Goal: Task Accomplishment & Management: Manage account settings

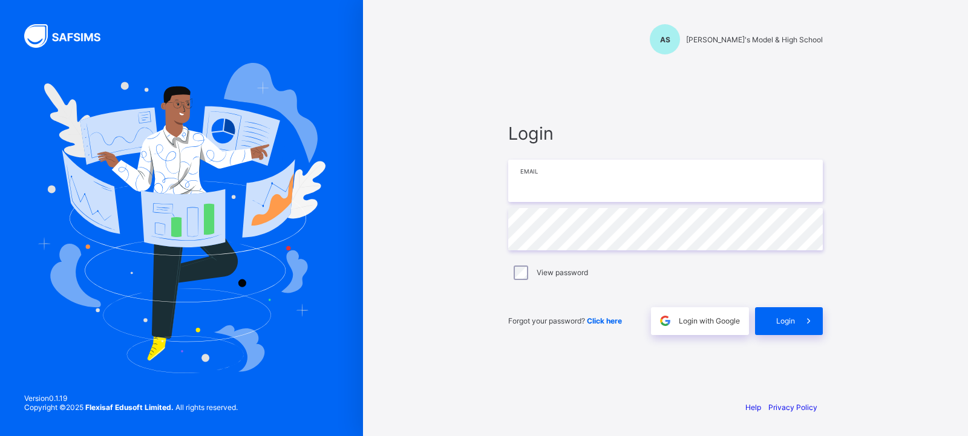
drag, startPoint x: 0, startPoint y: 0, endPoint x: 594, endPoint y: 195, distance: 625.0
click at [594, 195] on input "email" at bounding box center [665, 181] width 314 height 42
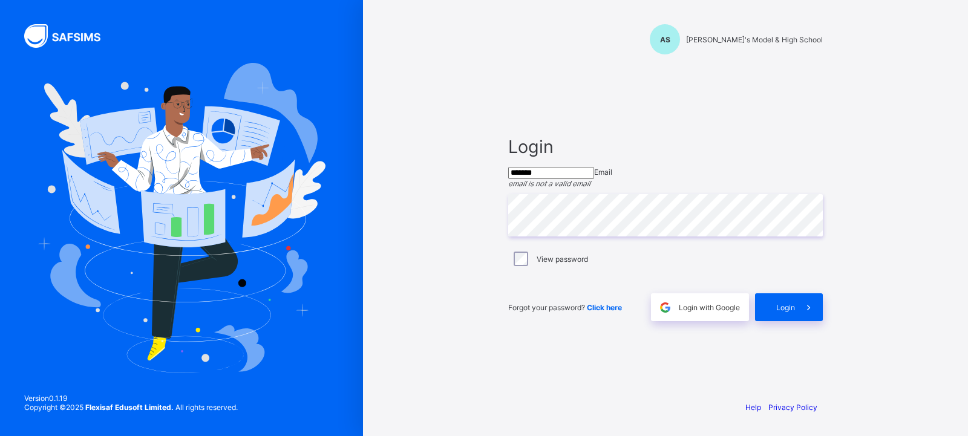
type input "**********"
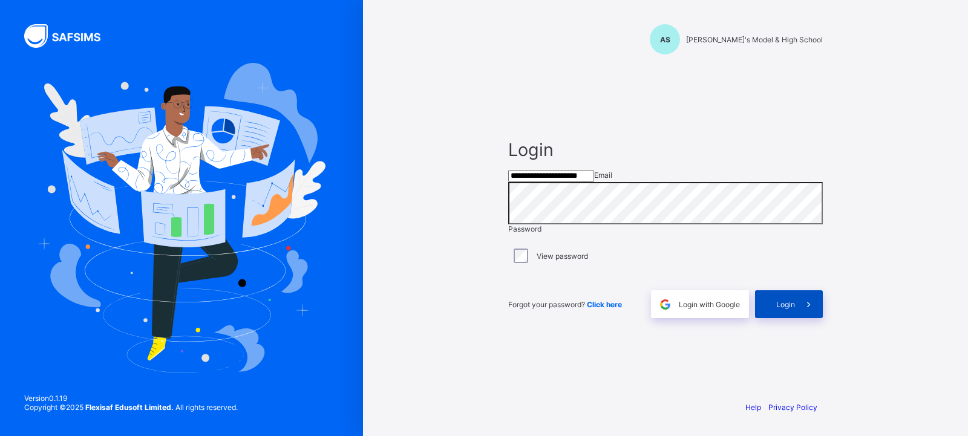
click at [789, 309] on span "Login" at bounding box center [785, 304] width 19 height 9
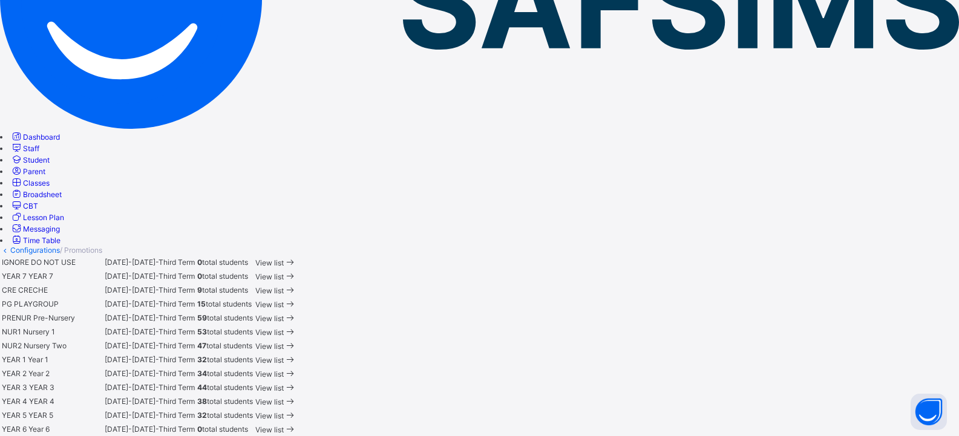
scroll to position [242, 0]
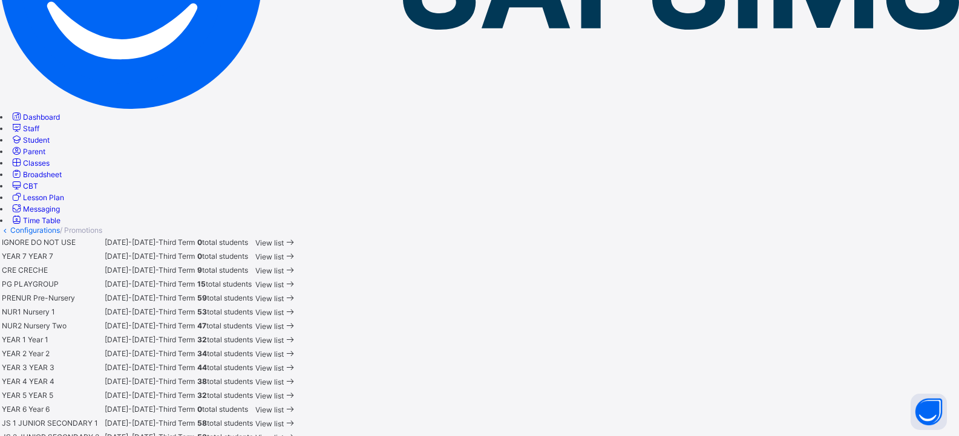
click at [284, 350] on span "View list" at bounding box center [269, 354] width 28 height 9
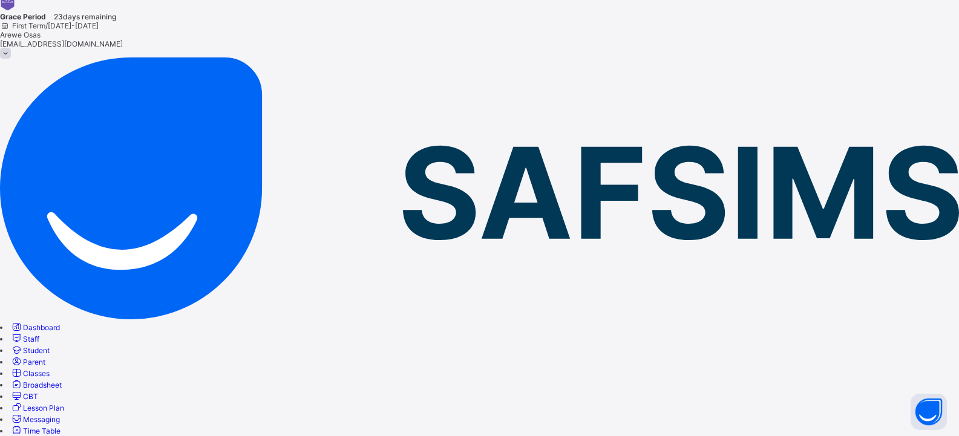
scroll to position [46, 0]
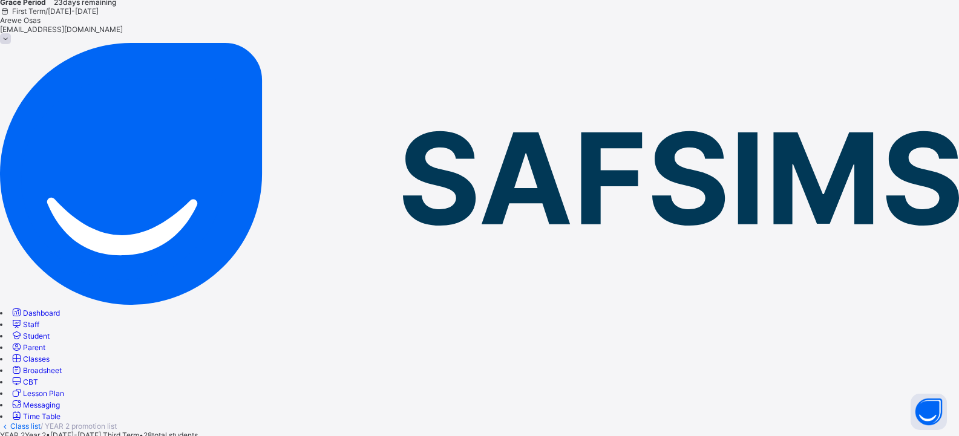
click at [50, 331] on span "Student" at bounding box center [36, 335] width 27 height 9
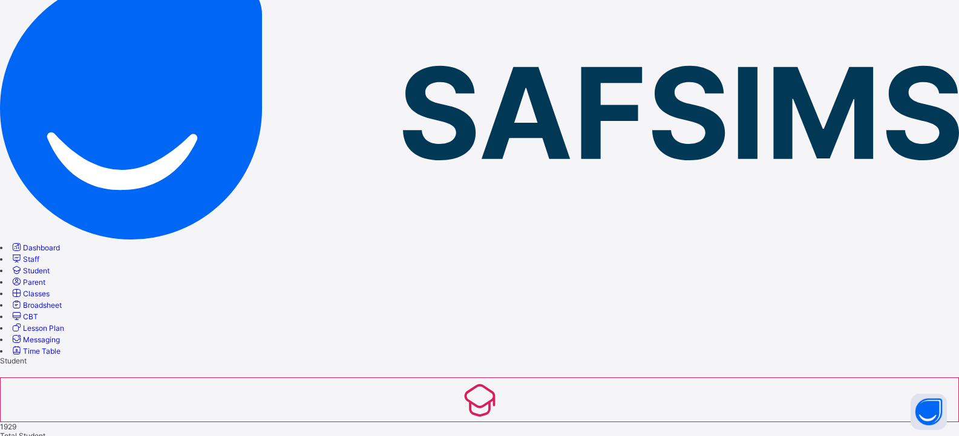
scroll to position [112, 0]
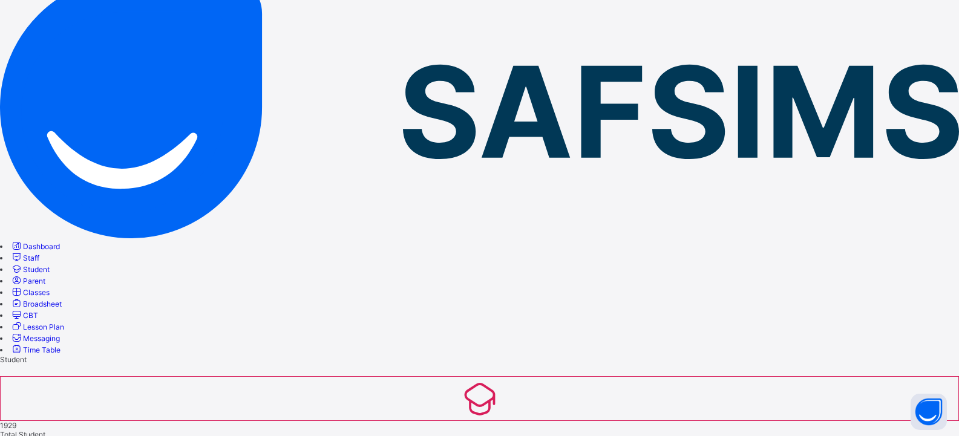
type input "*****"
drag, startPoint x: 80, startPoint y: 422, endPoint x: 100, endPoint y: 406, distance: 25.4
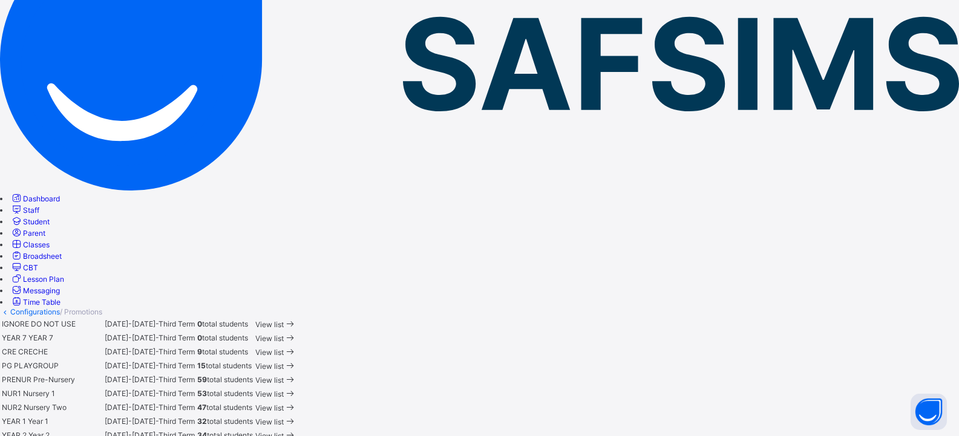
scroll to position [242, 0]
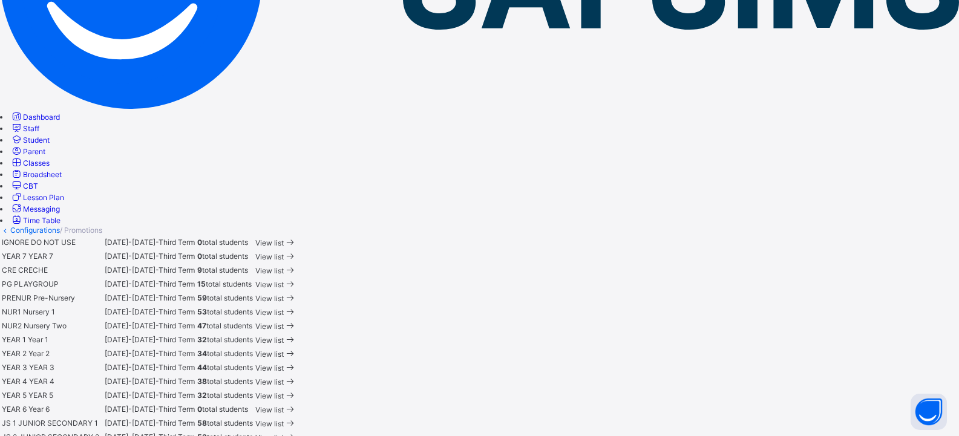
click at [284, 350] on span "View list" at bounding box center [269, 354] width 28 height 9
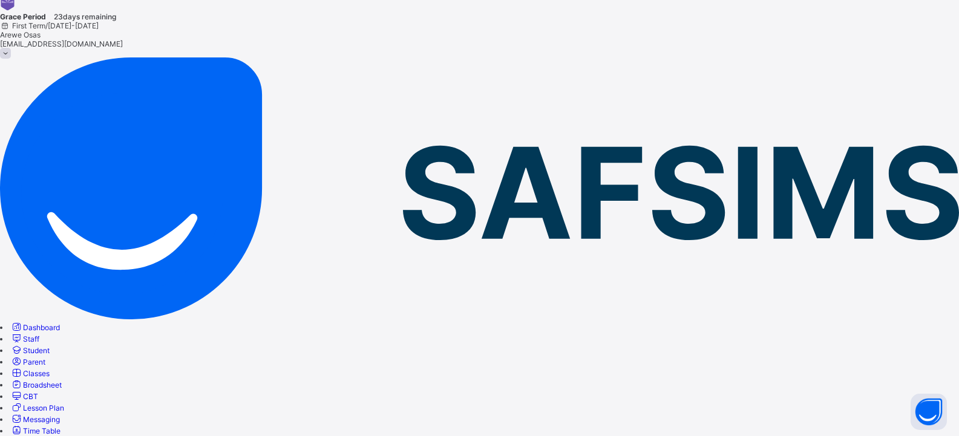
scroll to position [46, 0]
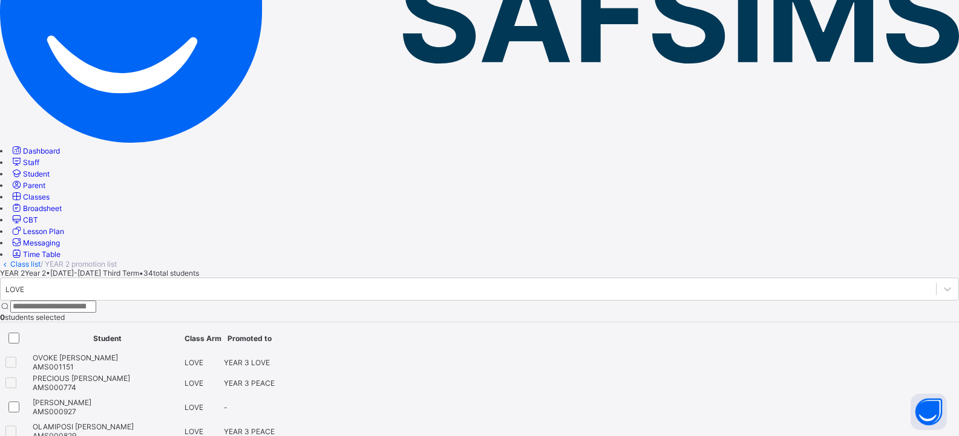
scroll to position [288, 0]
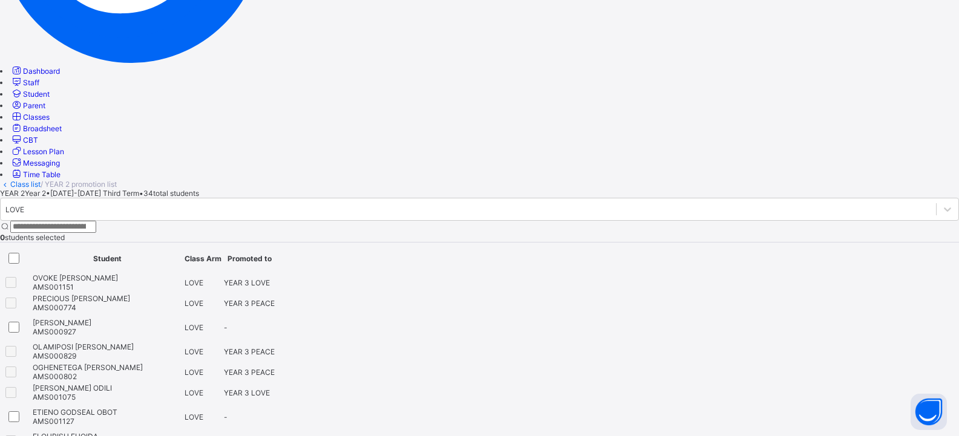
click at [50, 122] on link "Classes" at bounding box center [29, 116] width 39 height 9
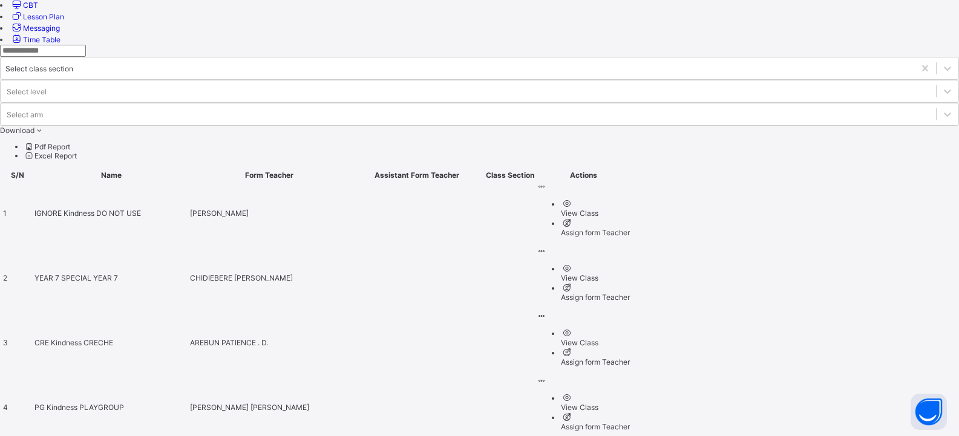
scroll to position [423, 0]
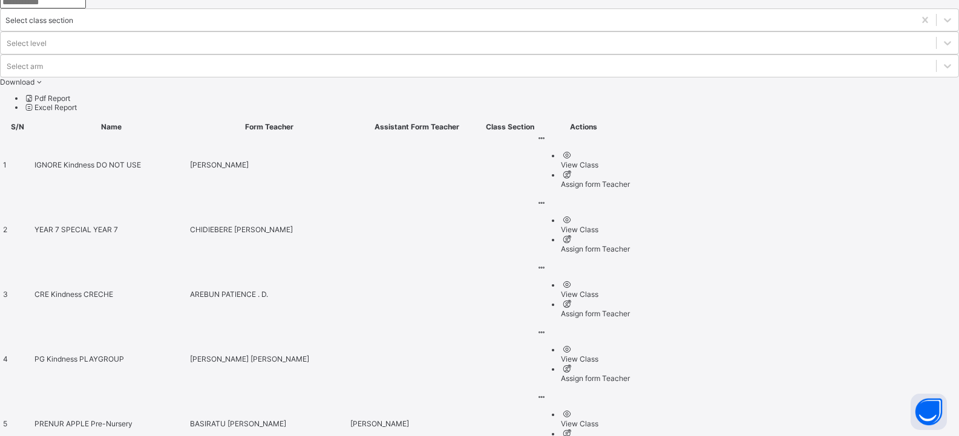
scroll to position [484, 0]
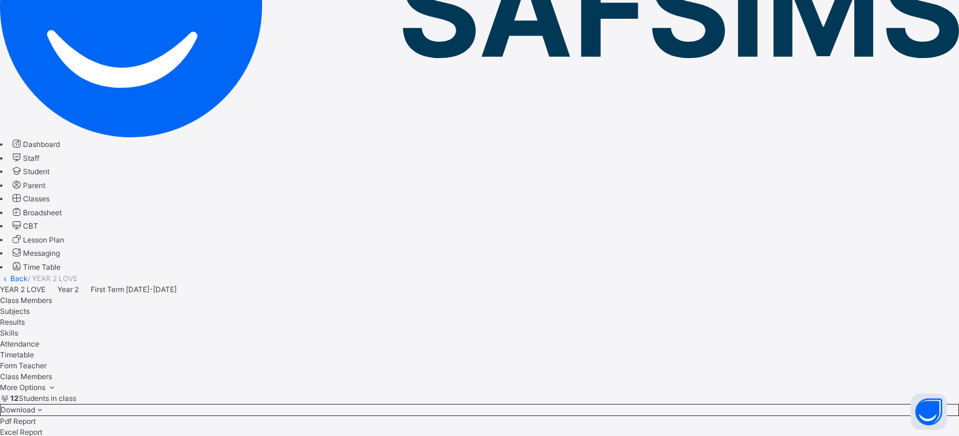
scroll to position [210, 0]
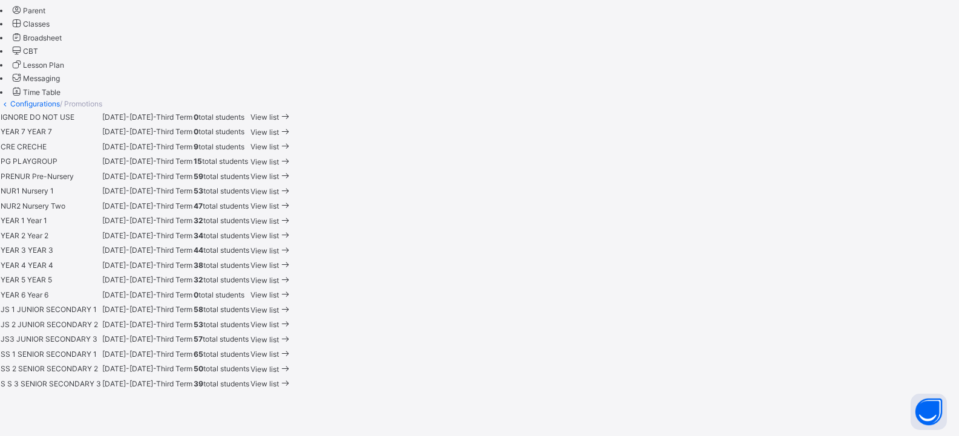
scroll to position [484, 0]
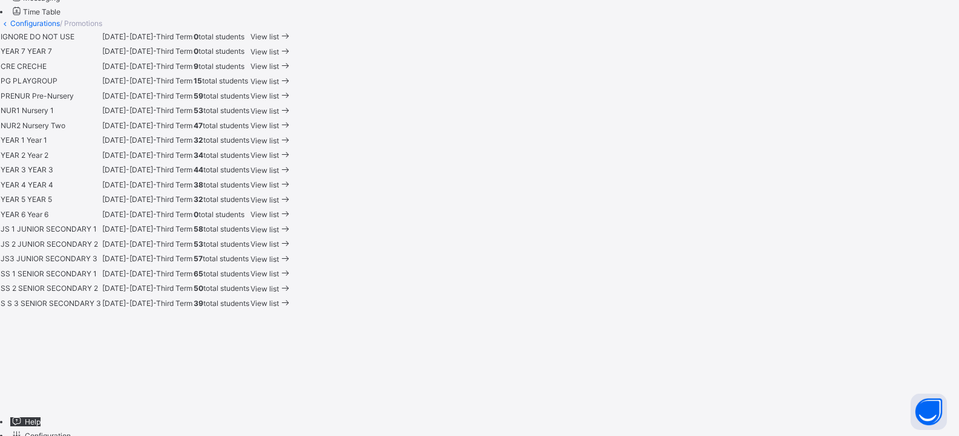
click at [279, 189] on span "View list" at bounding box center [264, 184] width 28 height 9
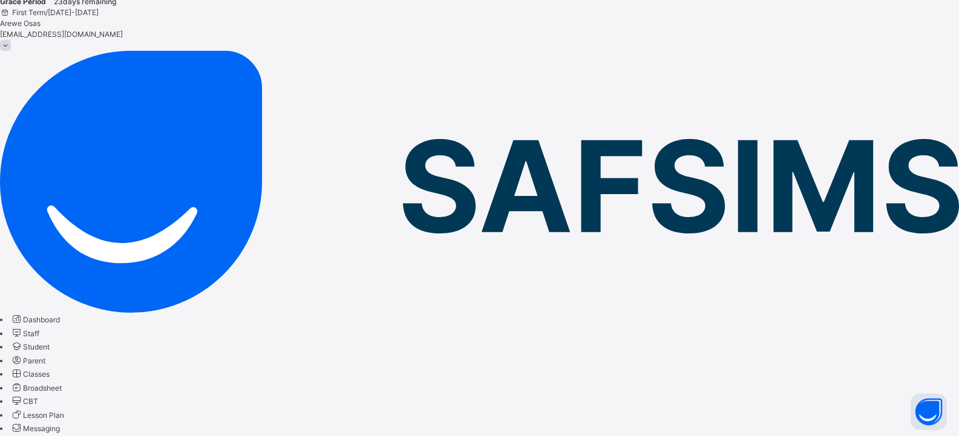
scroll to position [79, 0]
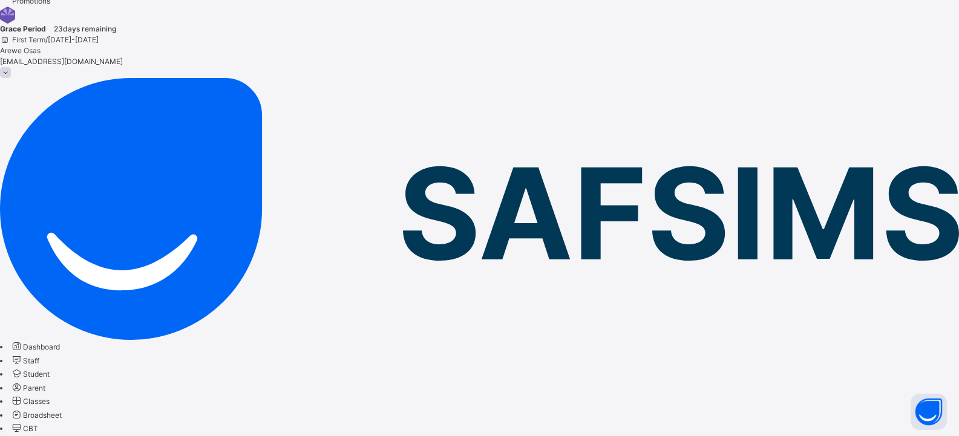
scroll to position [2, 0]
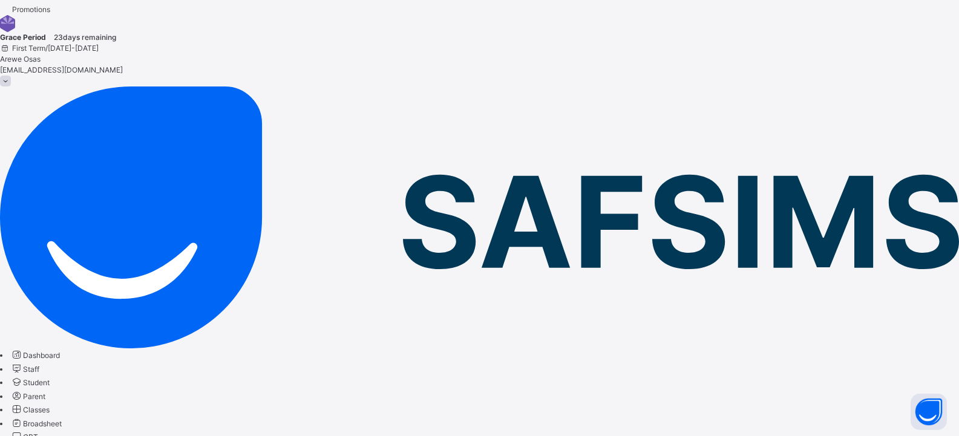
scroll to position [0, 0]
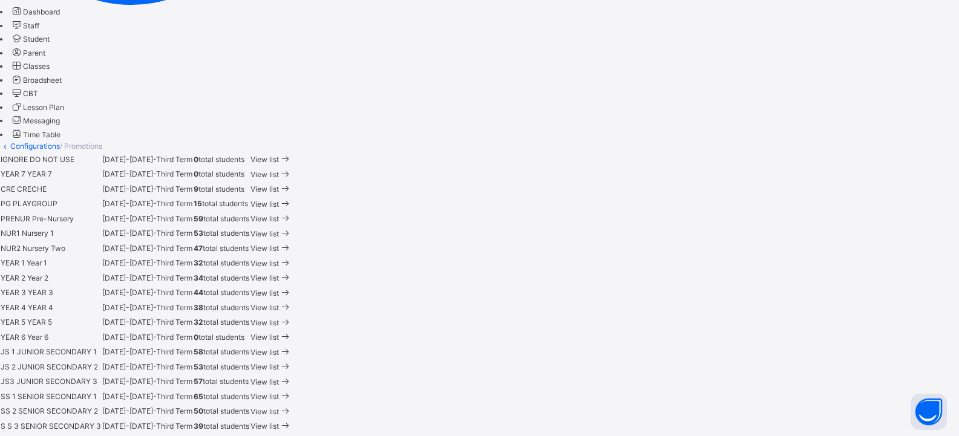
scroll to position [363, 0]
click at [279, 272] on span "View list" at bounding box center [264, 276] width 28 height 9
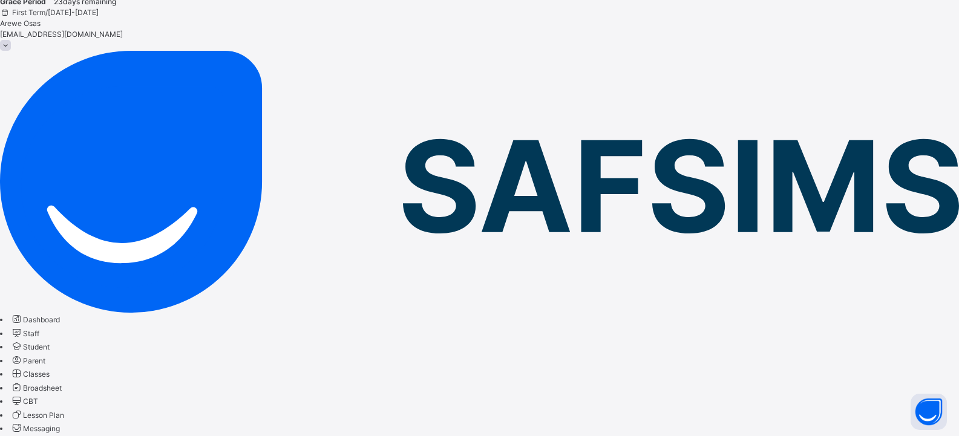
scroll to position [79, 0]
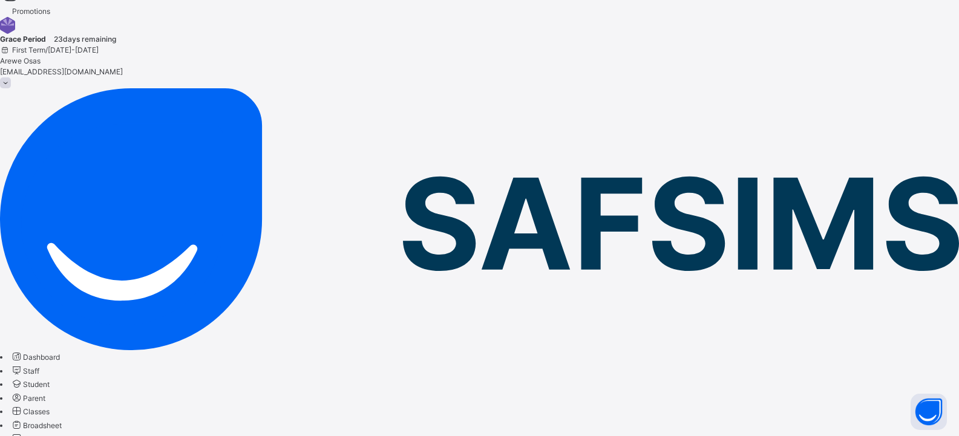
scroll to position [0, 0]
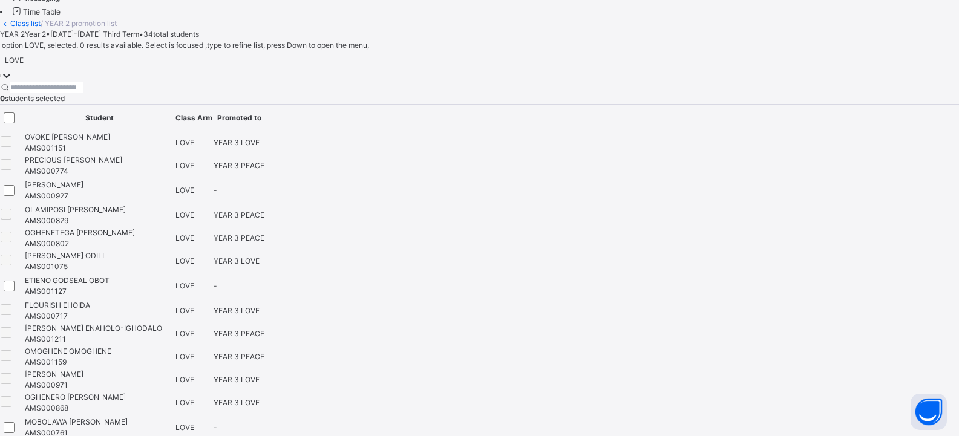
scroll to position [486, 0]
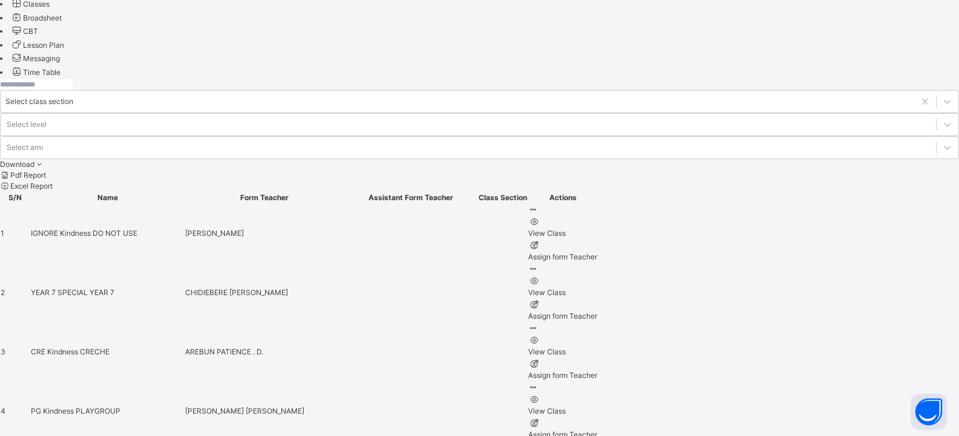
scroll to position [484, 0]
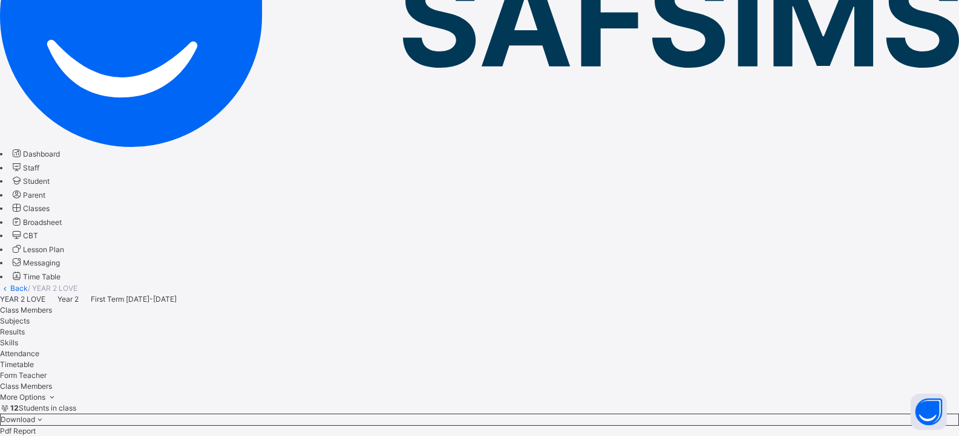
scroll to position [150, 0]
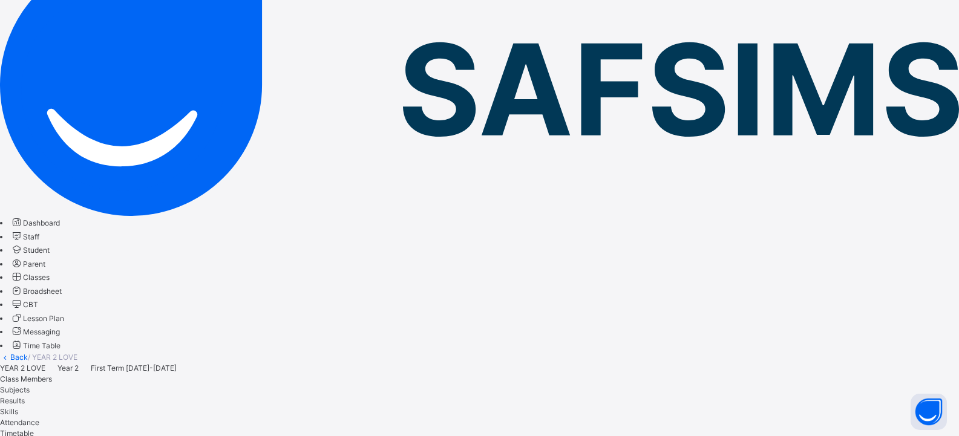
click at [50, 246] on span "Student" at bounding box center [36, 250] width 27 height 9
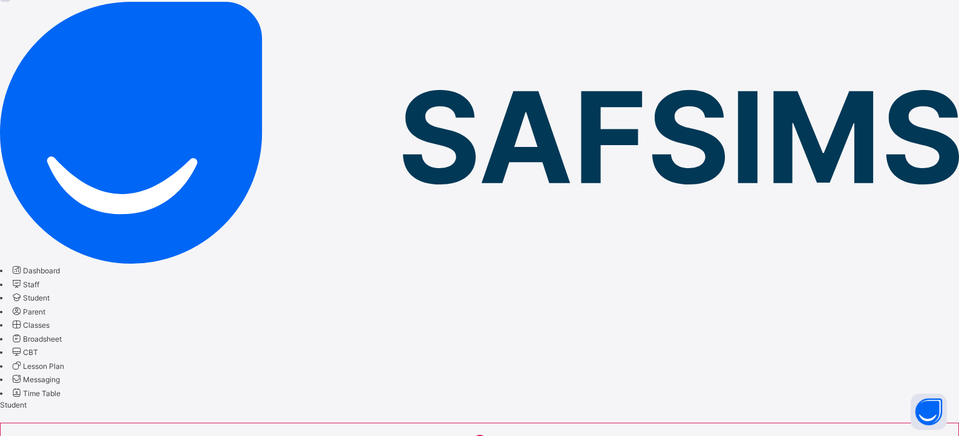
scroll to position [150, 0]
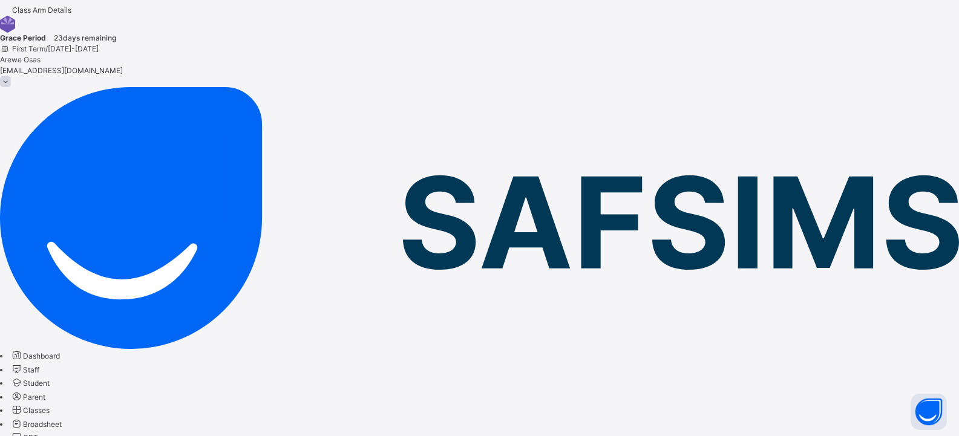
scroll to position [0, 0]
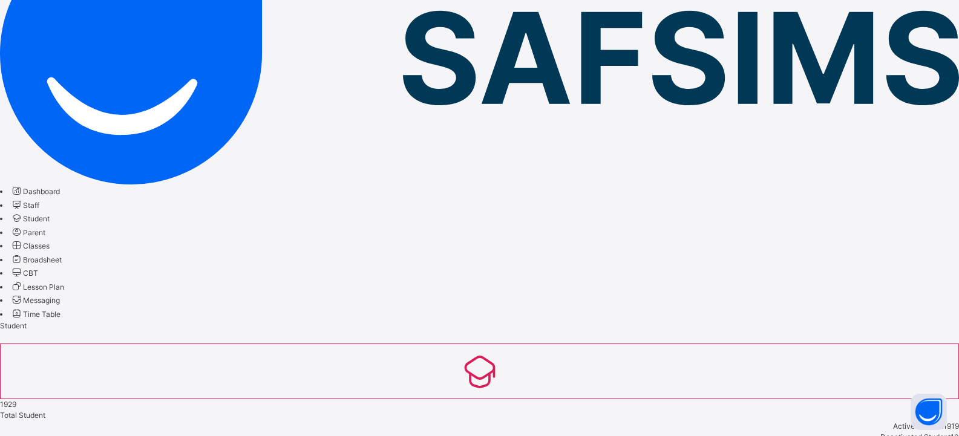
scroll to position [274, 0]
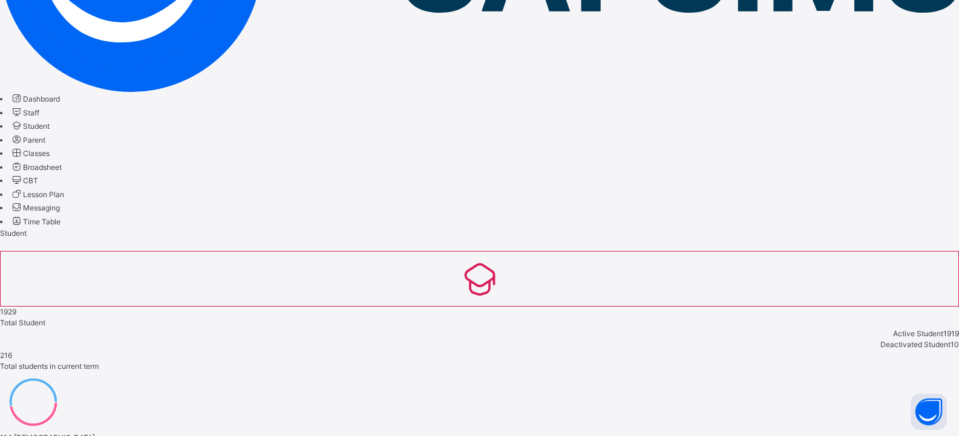
type input "********"
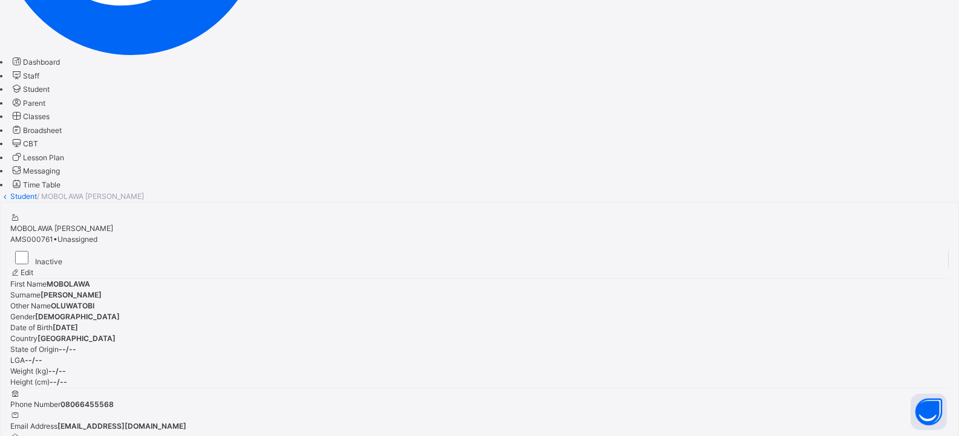
scroll to position [363, 0]
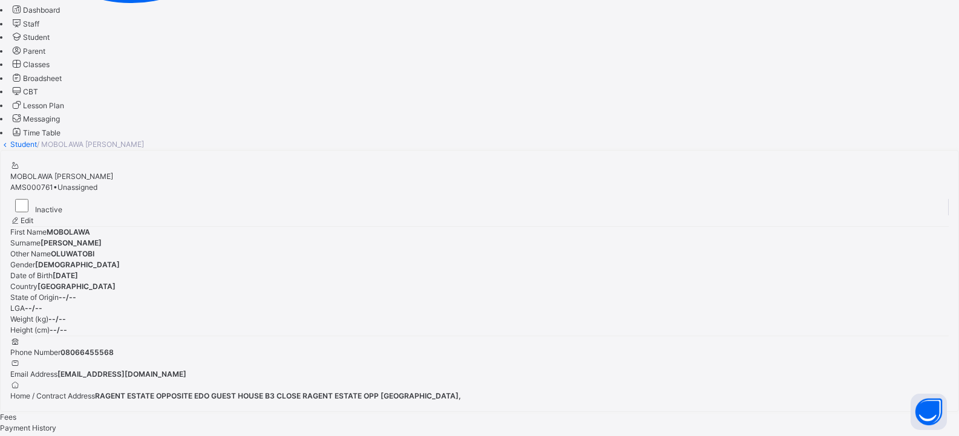
click at [50, 42] on span "Student" at bounding box center [36, 37] width 27 height 9
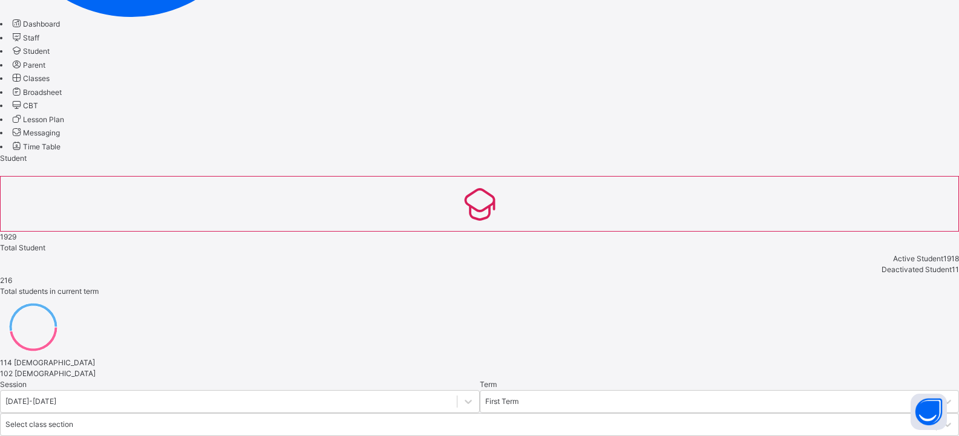
scroll to position [350, 0]
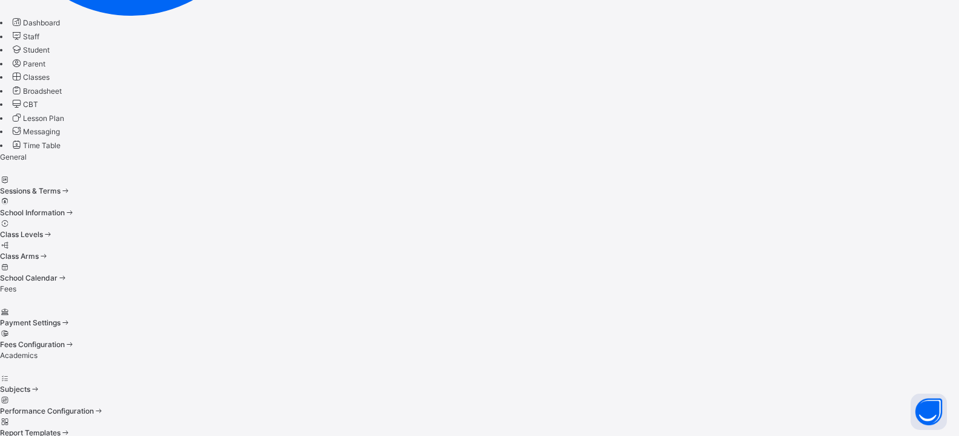
scroll to position [2, 0]
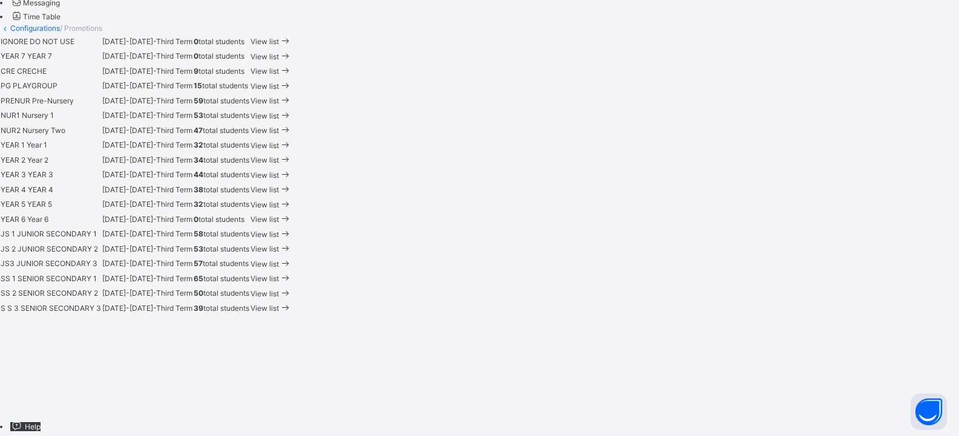
scroll to position [484, 0]
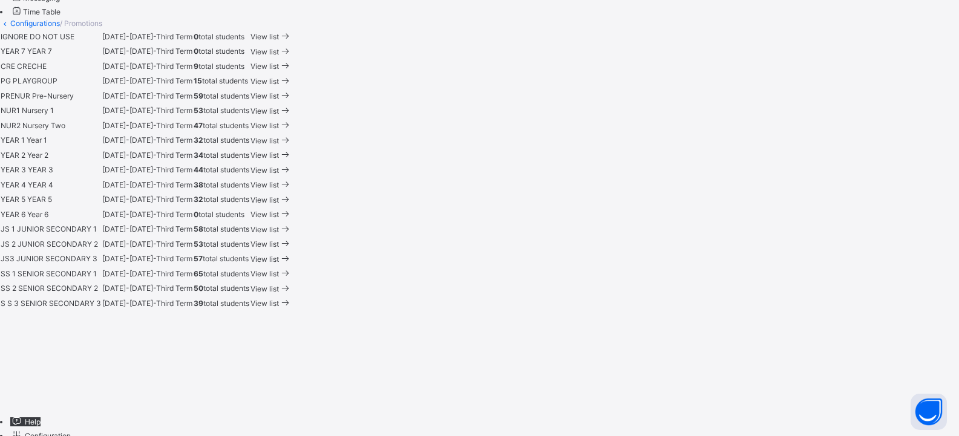
click at [279, 204] on span "View list" at bounding box center [264, 199] width 28 height 9
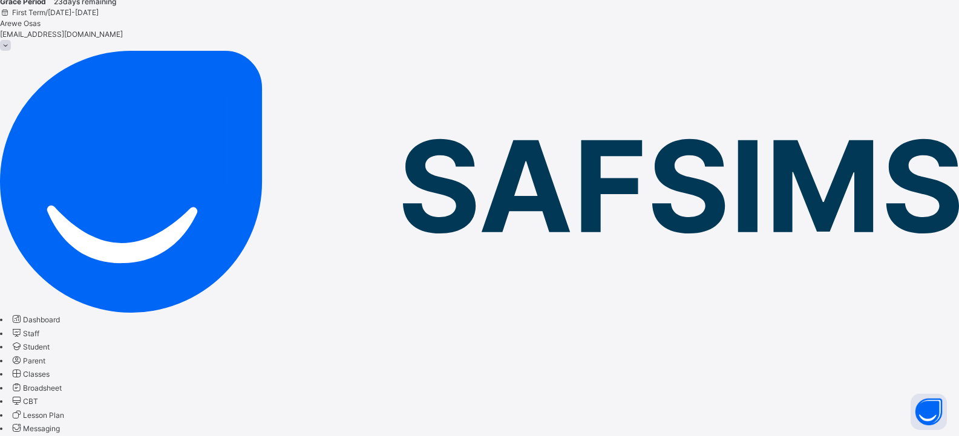
scroll to position [79, 0]
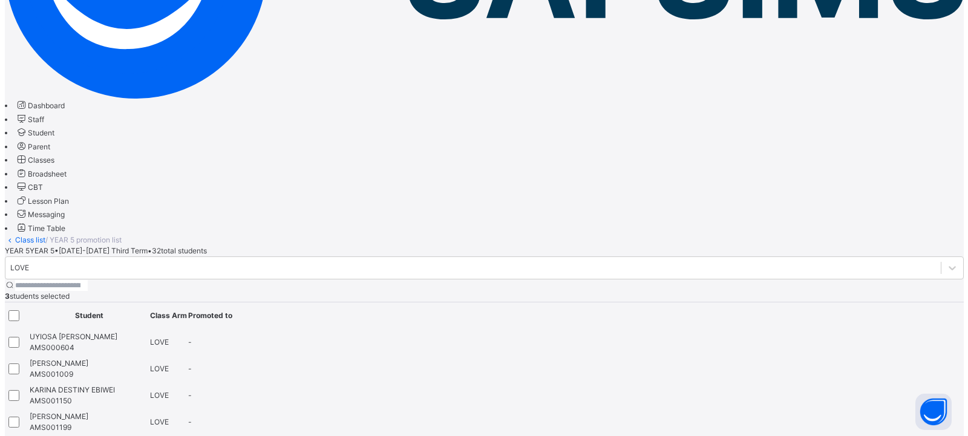
scroll to position [249, 0]
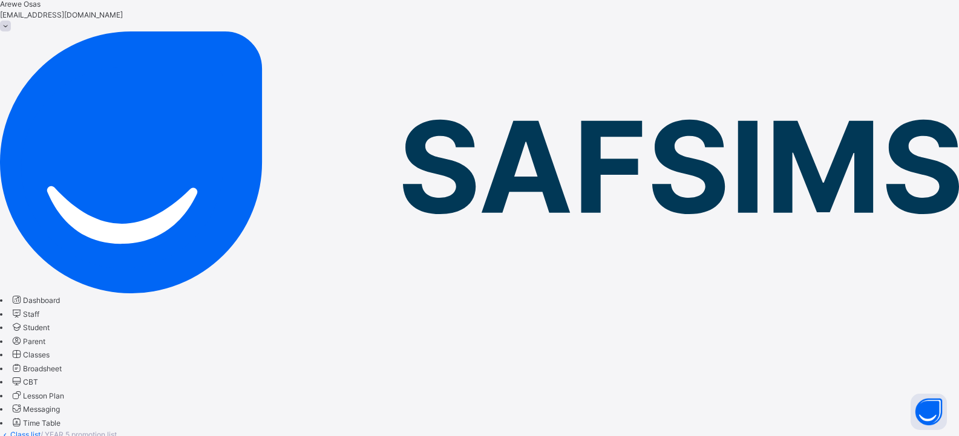
scroll to position [68, 0]
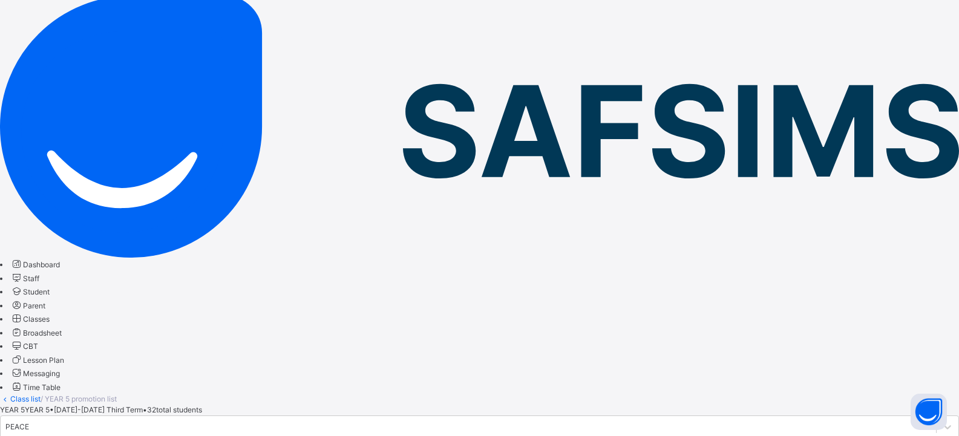
scroll to position [128, 0]
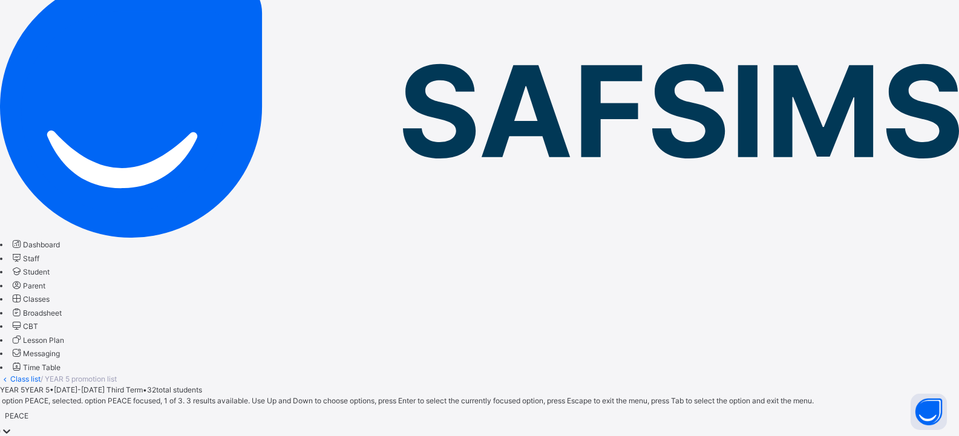
click at [28, 411] on div "PEACE" at bounding box center [17, 416] width 24 height 11
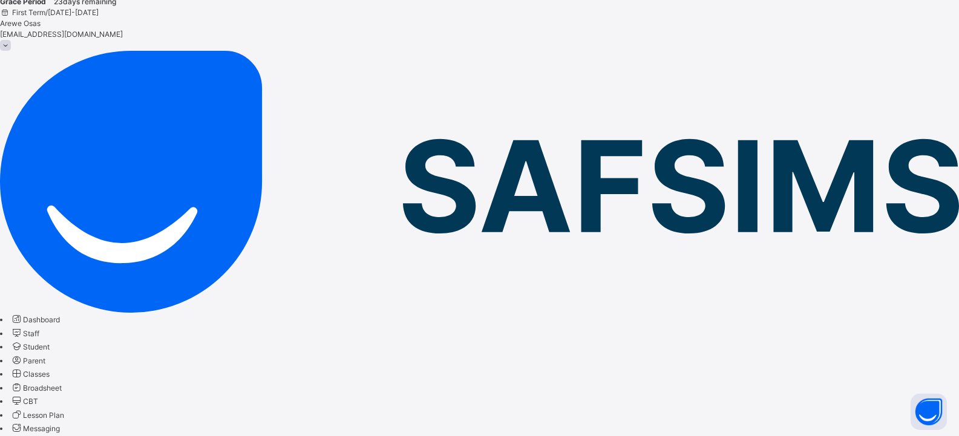
scroll to position [79, 0]
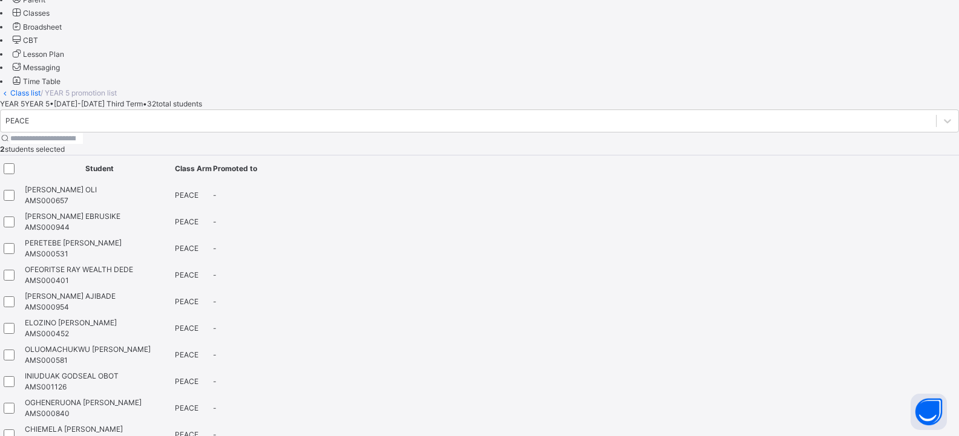
scroll to position [431, 0]
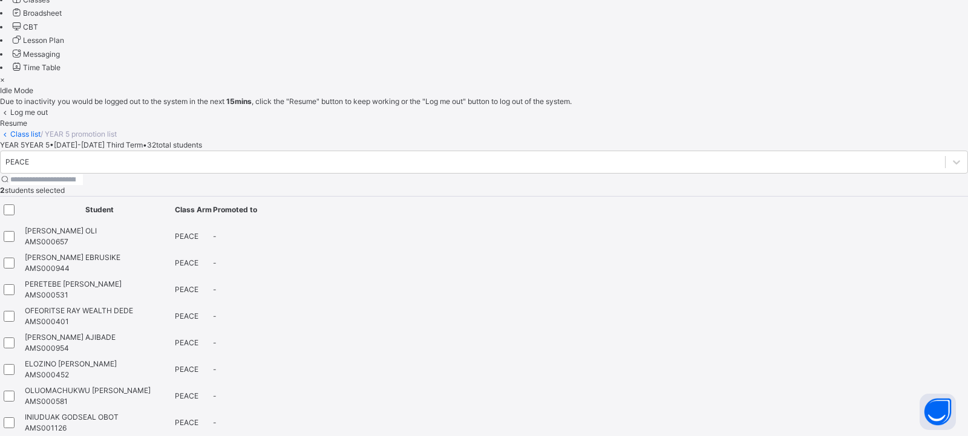
click at [598, 129] on div "Resume" at bounding box center [484, 123] width 968 height 11
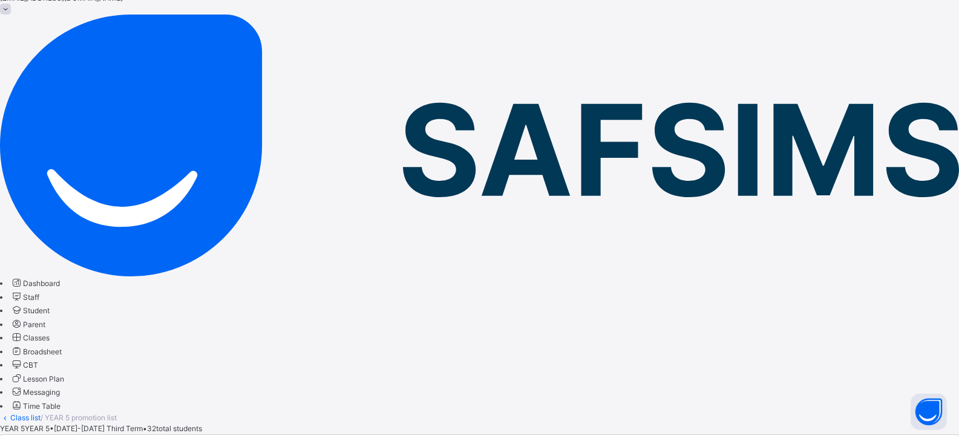
scroll to position [68, 0]
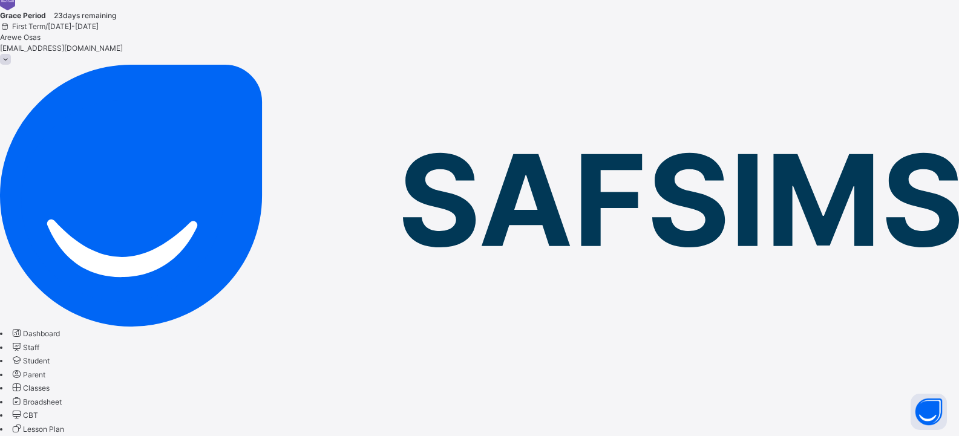
scroll to position [7, 0]
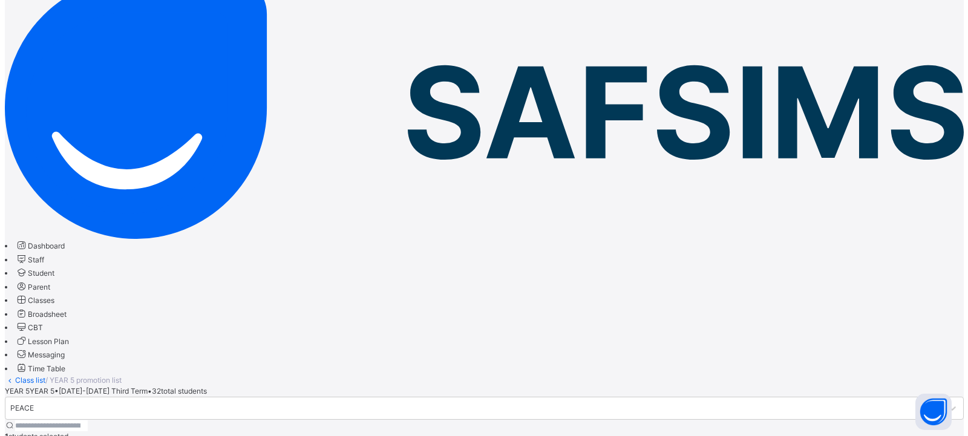
scroll to position [121, 0]
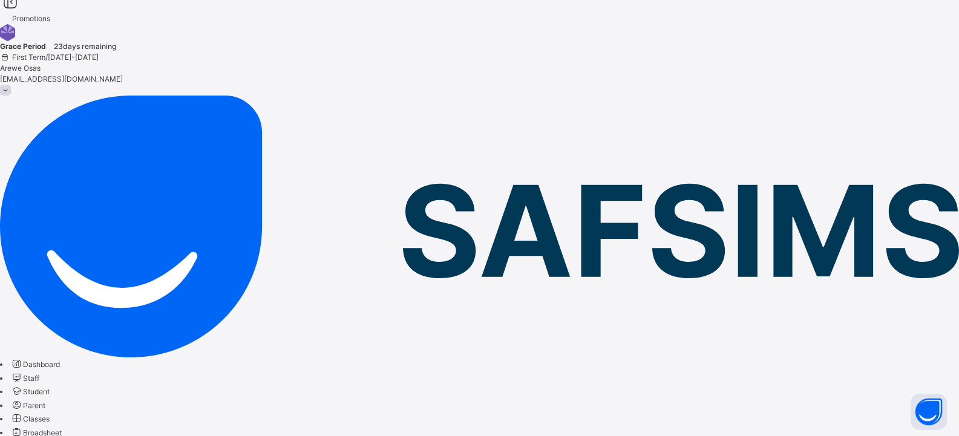
scroll to position [0, 0]
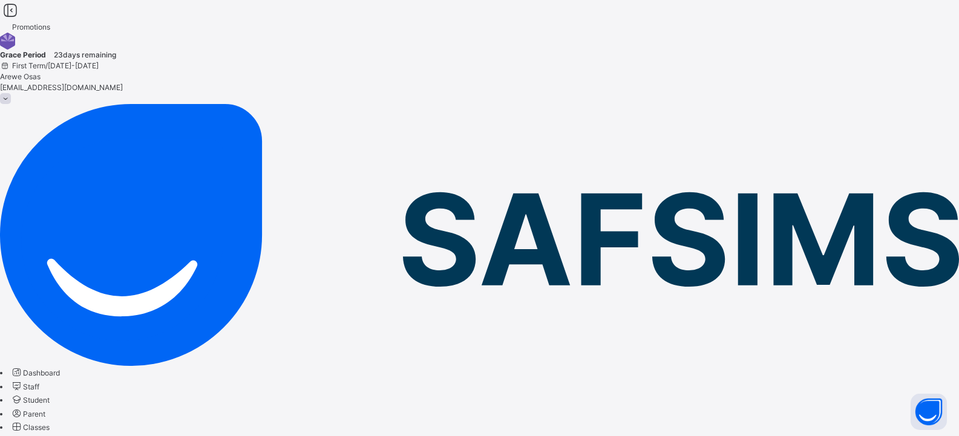
drag, startPoint x: 218, startPoint y: 122, endPoint x: 235, endPoint y: 123, distance: 16.9
drag, startPoint x: 218, startPoint y: 181, endPoint x: 288, endPoint y: 178, distance: 70.8
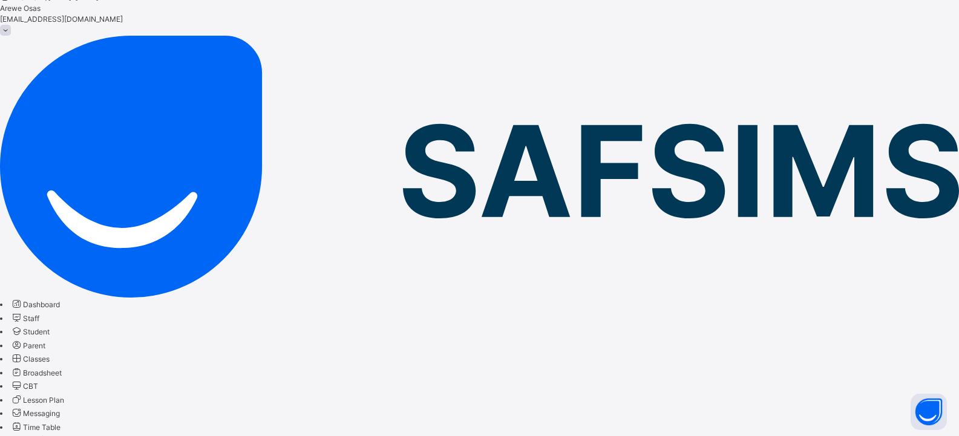
scroll to position [68, 0]
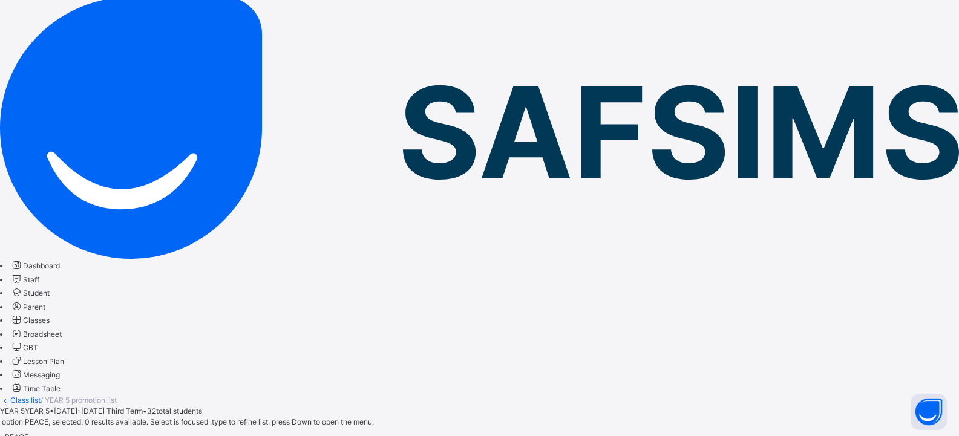
scroll to position [128, 0]
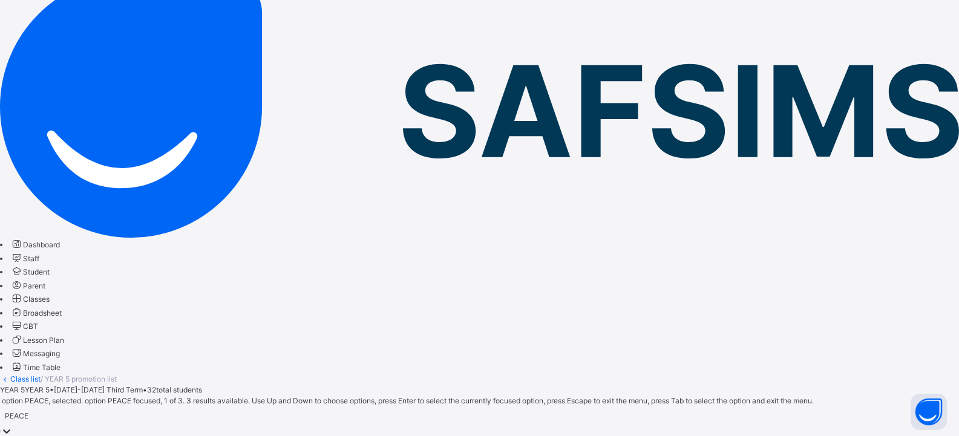
click at [243, 406] on div "PEACE" at bounding box center [479, 415] width 959 height 19
drag, startPoint x: 238, startPoint y: 108, endPoint x: 377, endPoint y: 130, distance: 140.9
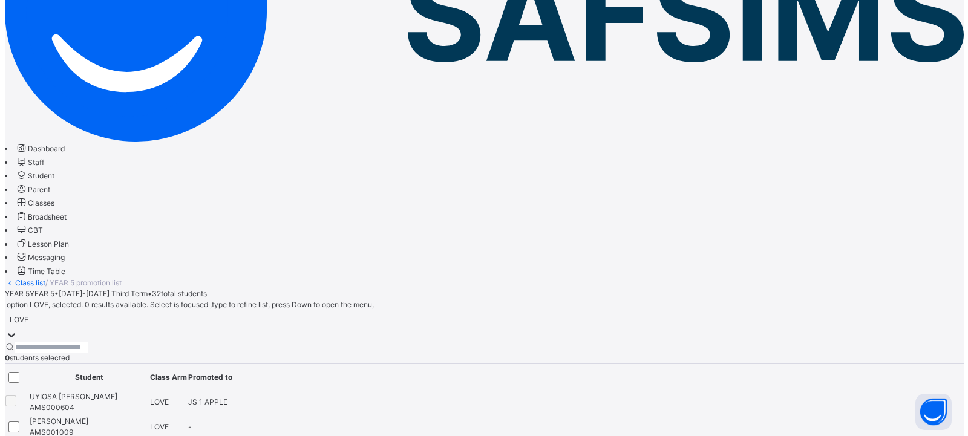
scroll to position [249, 0]
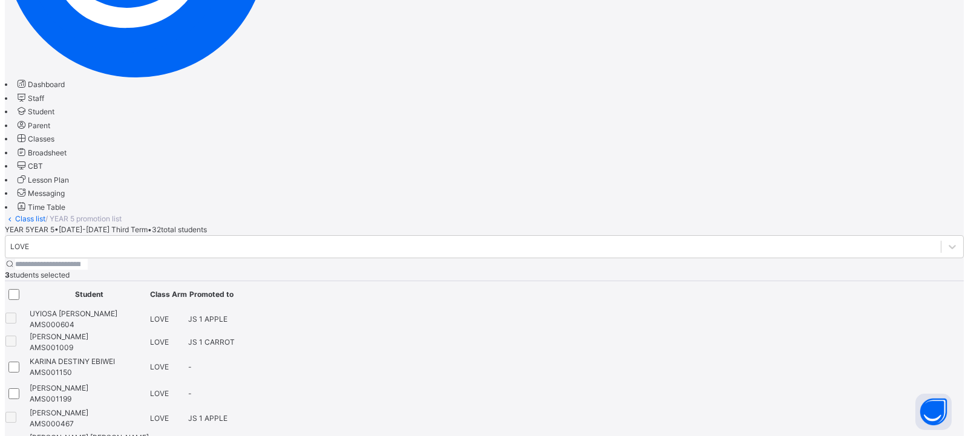
scroll to position [310, 0]
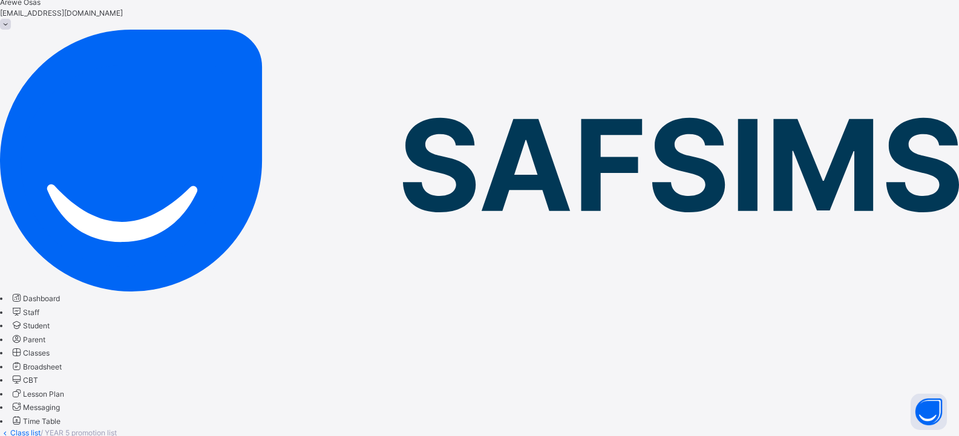
scroll to position [68, 0]
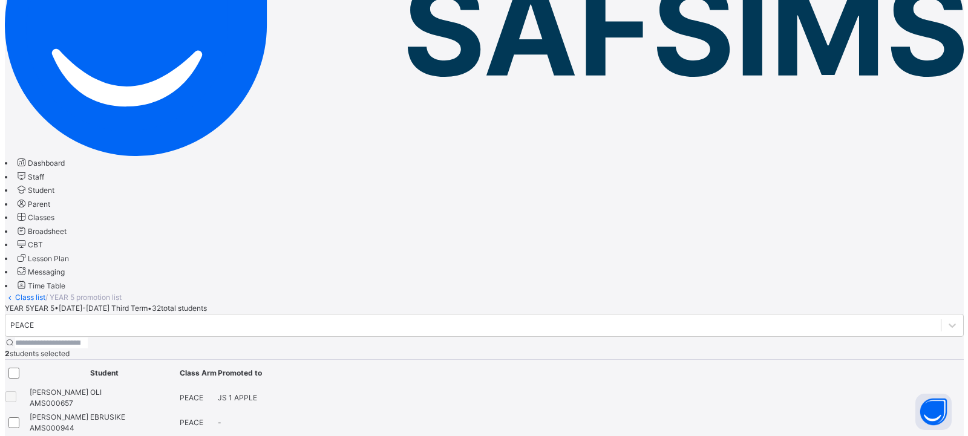
scroll to position [189, 0]
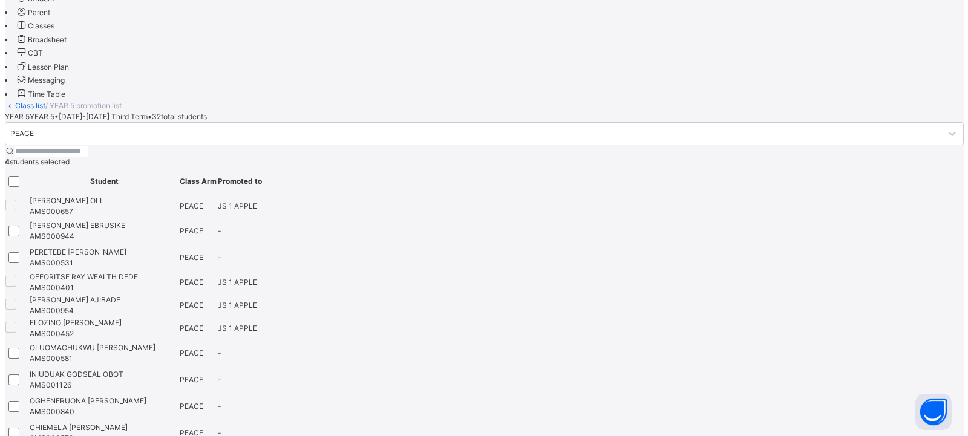
scroll to position [328, 0]
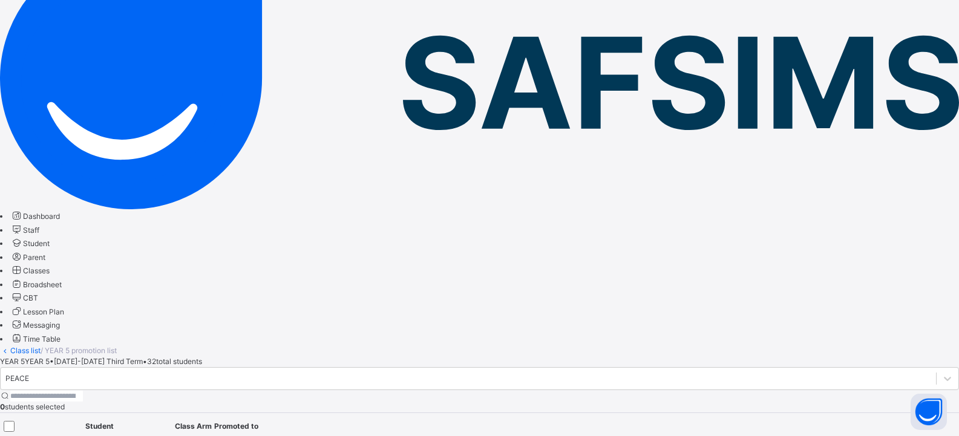
scroll to position [146, 0]
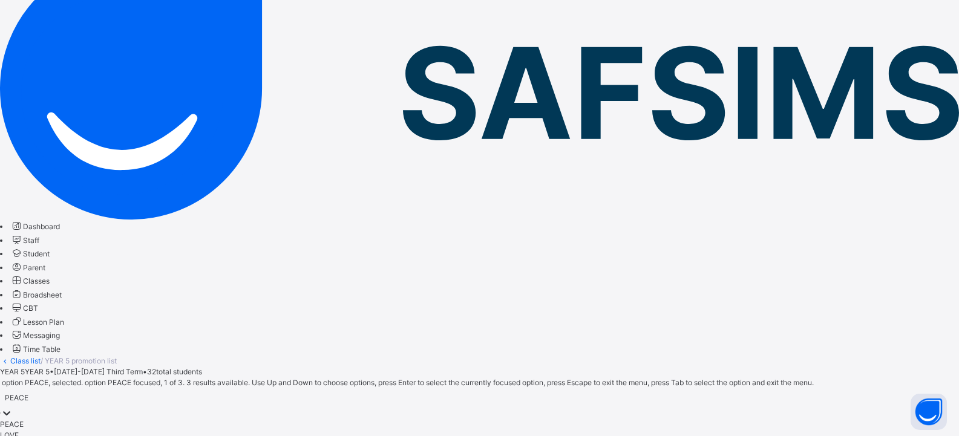
click at [212, 388] on div "PEACE" at bounding box center [479, 397] width 959 height 19
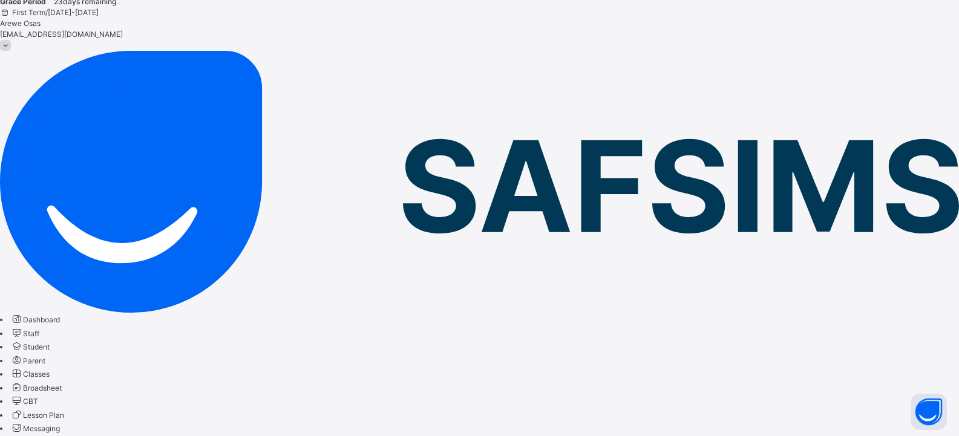
scroll to position [79, 0]
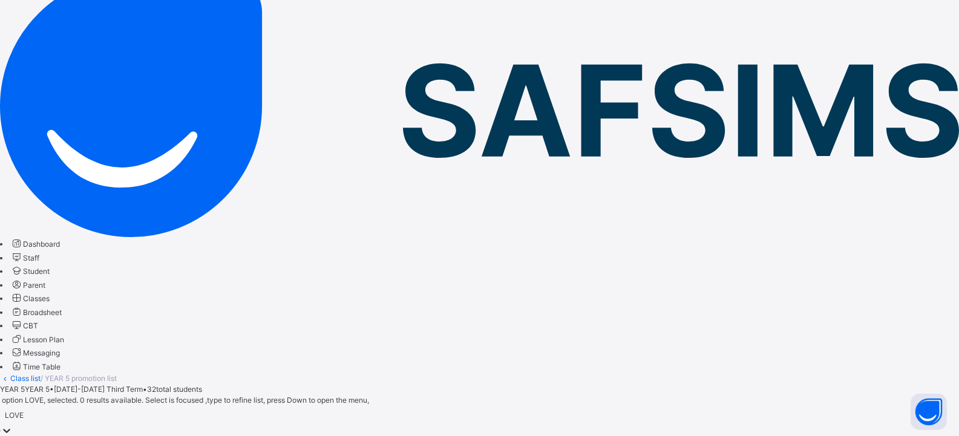
scroll to position [128, 0]
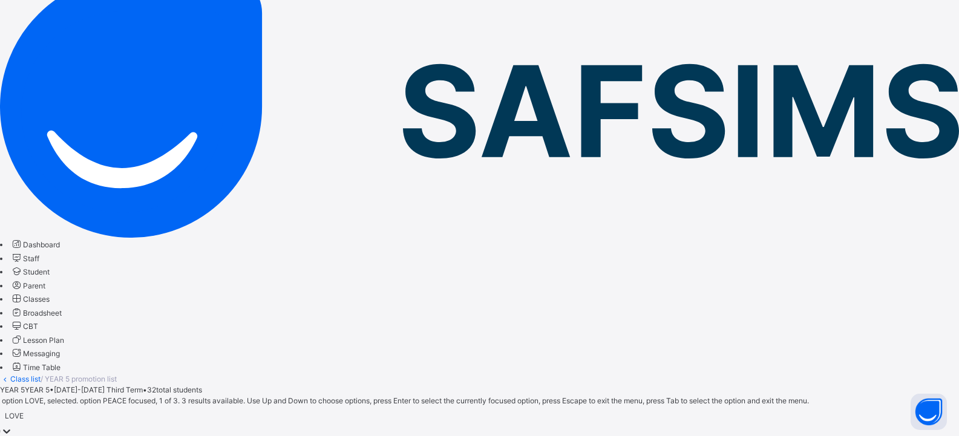
drag, startPoint x: 217, startPoint y: 55, endPoint x: 218, endPoint y: 62, distance: 7.4
click at [24, 411] on div "LOVE" at bounding box center [14, 416] width 19 height 11
click at [212, 435] on div "PEACE" at bounding box center [479, 442] width 959 height 11
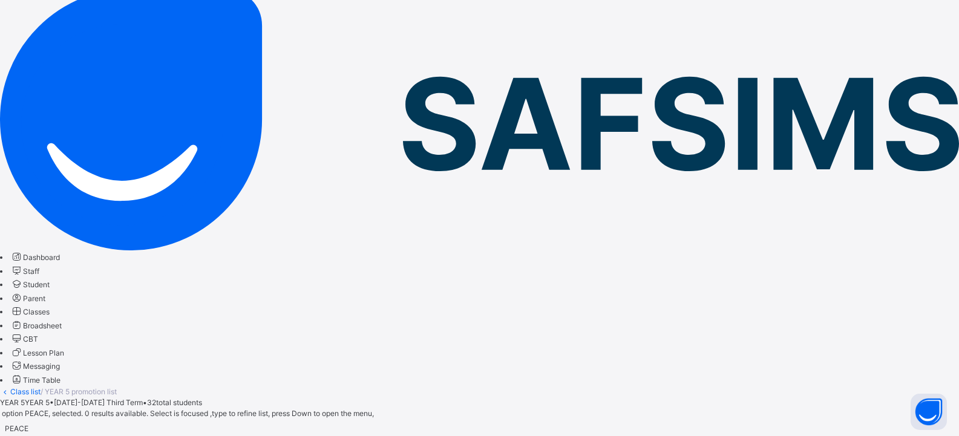
scroll to position [86, 0]
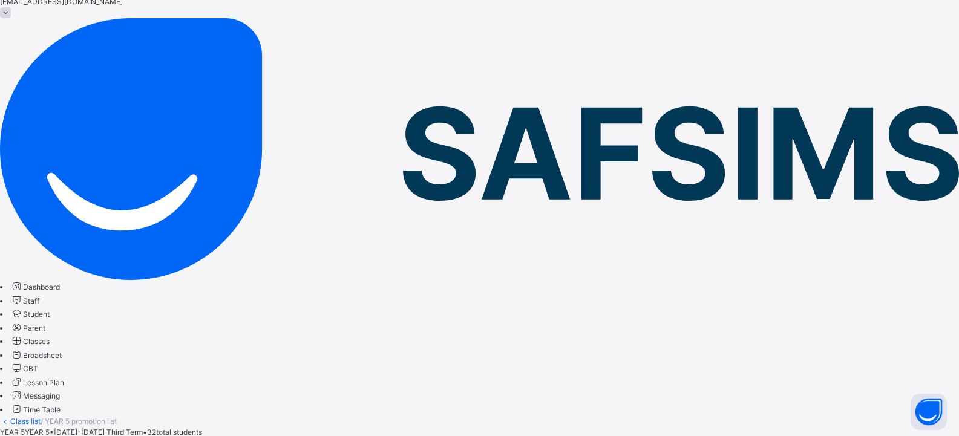
drag, startPoint x: 216, startPoint y: 145, endPoint x: 228, endPoint y: 143, distance: 12.2
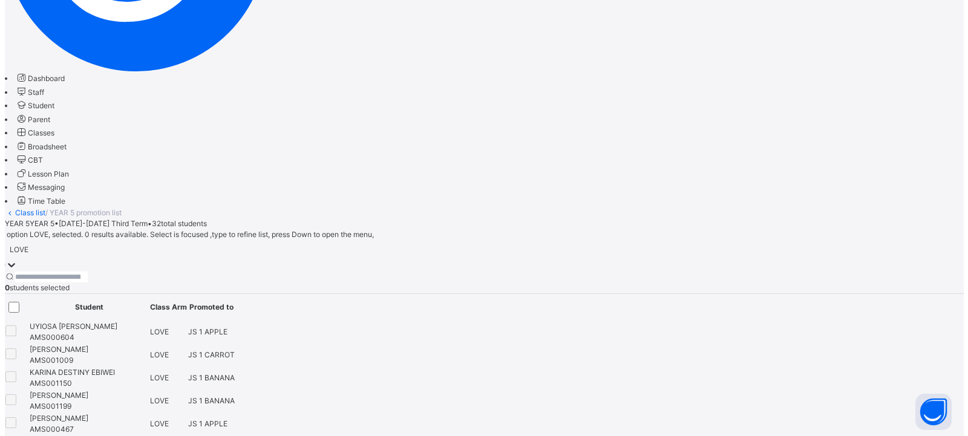
scroll to position [310, 0]
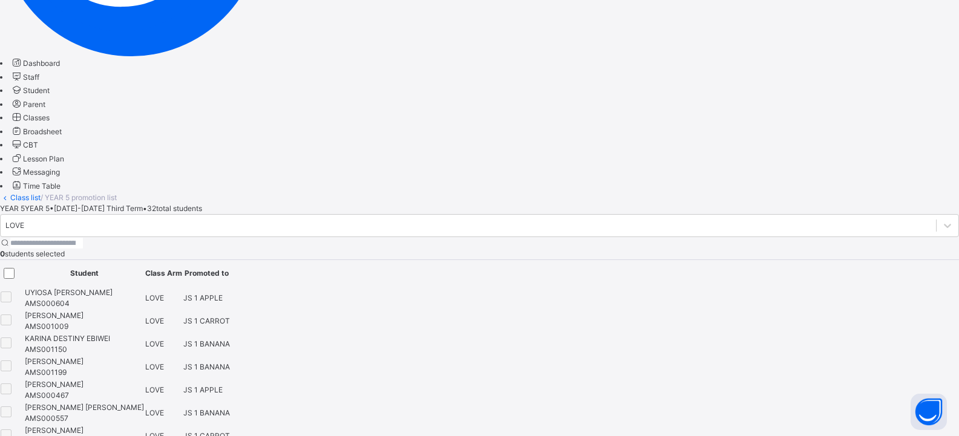
click at [795, 259] on html "Promotions Grace Period 23 days remaining First Term / [DATE]-[DATE] [PERSON_NA…" at bounding box center [479, 229] width 959 height 1078
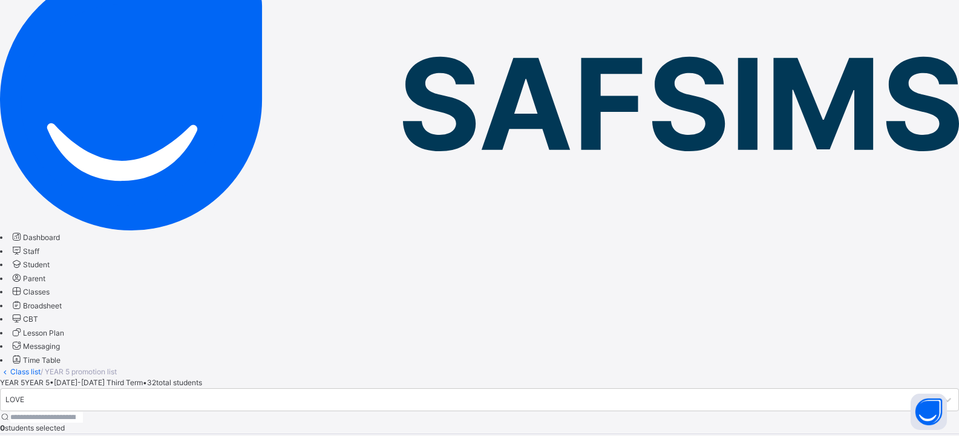
scroll to position [128, 0]
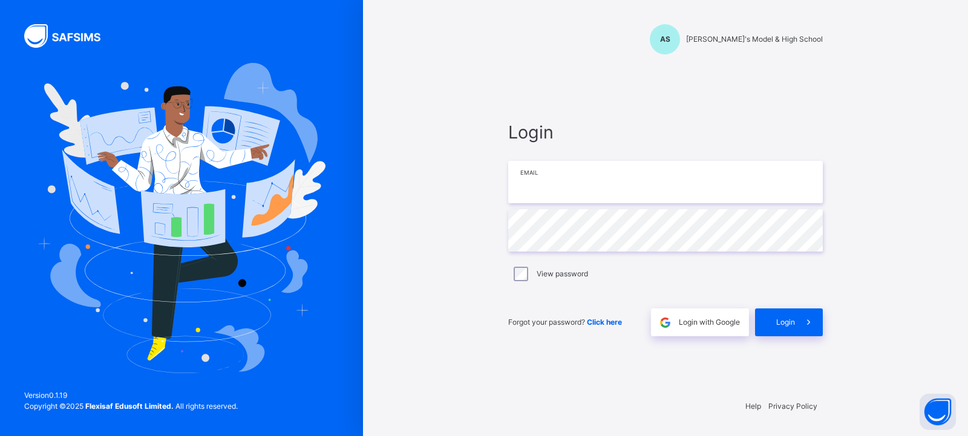
click at [559, 193] on input "email" at bounding box center [665, 182] width 314 height 42
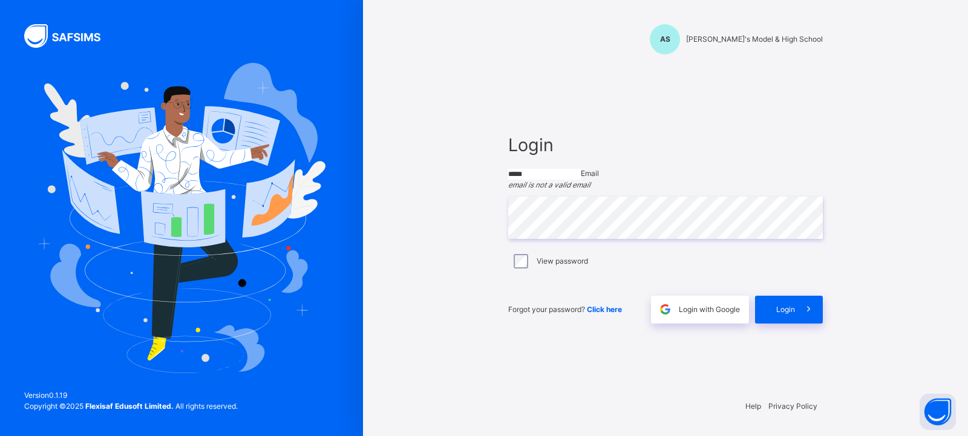
type input "**********"
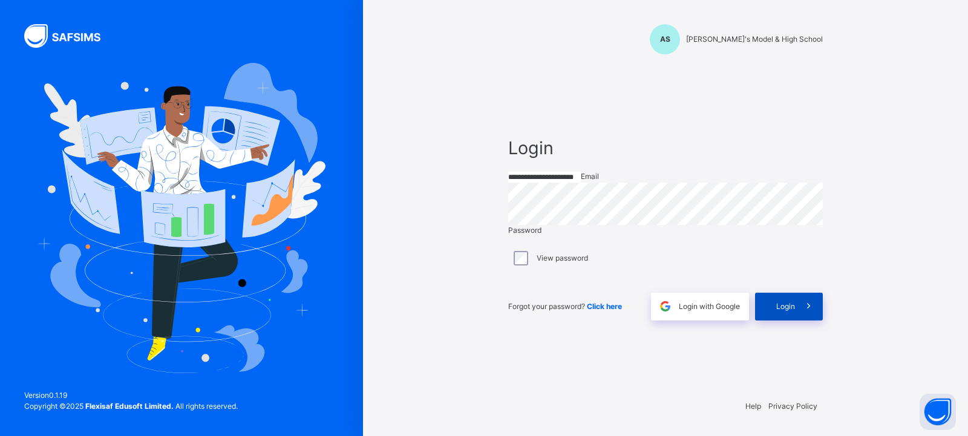
click at [770, 321] on div "Login" at bounding box center [789, 307] width 68 height 28
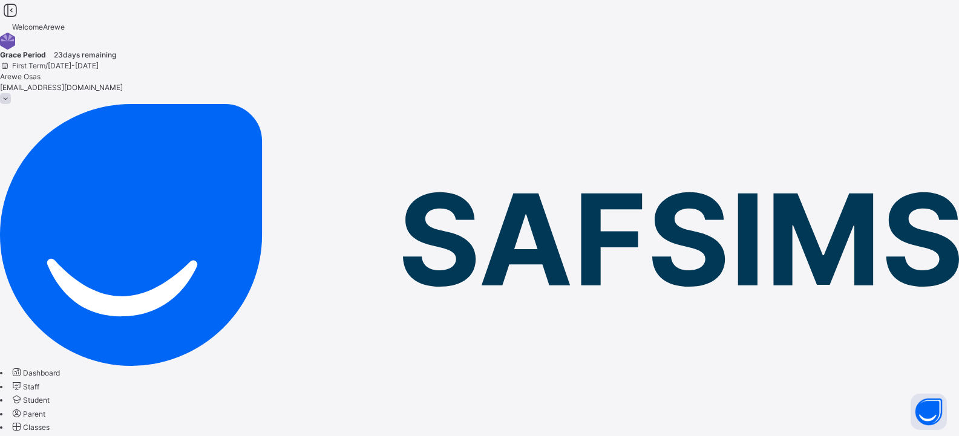
drag, startPoint x: 57, startPoint y: 406, endPoint x: 111, endPoint y: 382, distance: 58.8
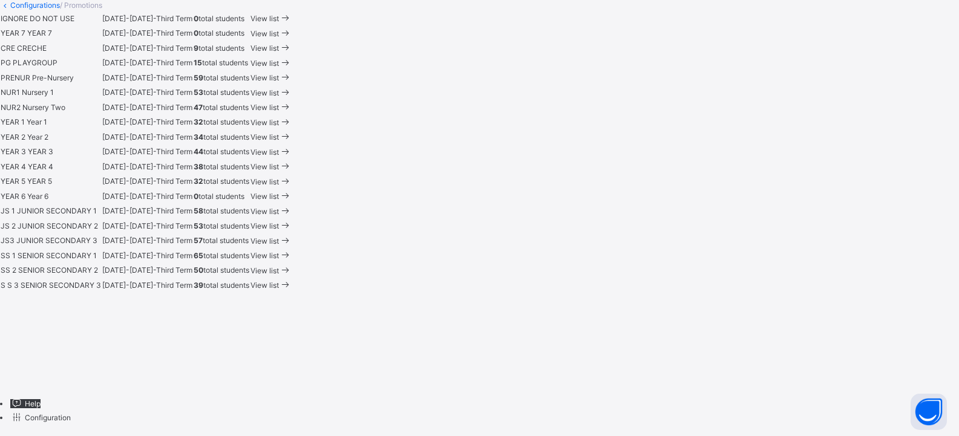
scroll to position [605, 0]
click at [279, 216] on span "View list" at bounding box center [264, 211] width 28 height 9
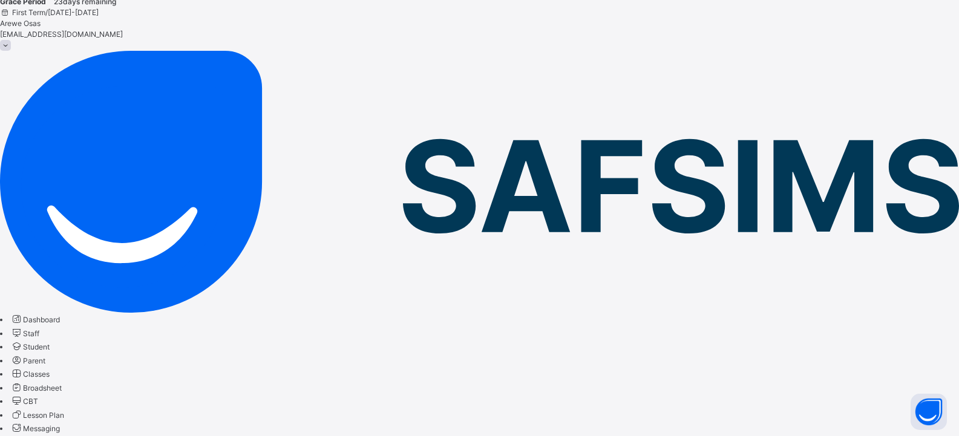
scroll to position [79, 0]
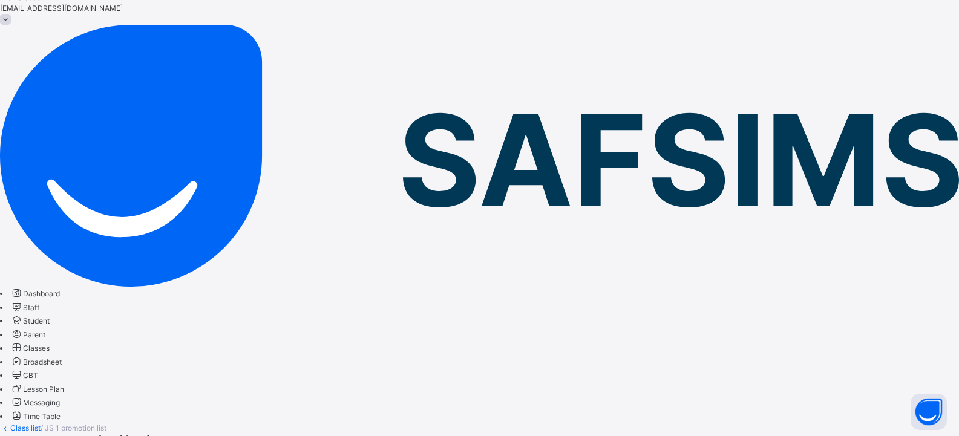
drag, startPoint x: 70, startPoint y: 405, endPoint x: 327, endPoint y: 333, distance: 266.8
drag, startPoint x: 676, startPoint y: 259, endPoint x: 391, endPoint y: 242, distance: 284.8
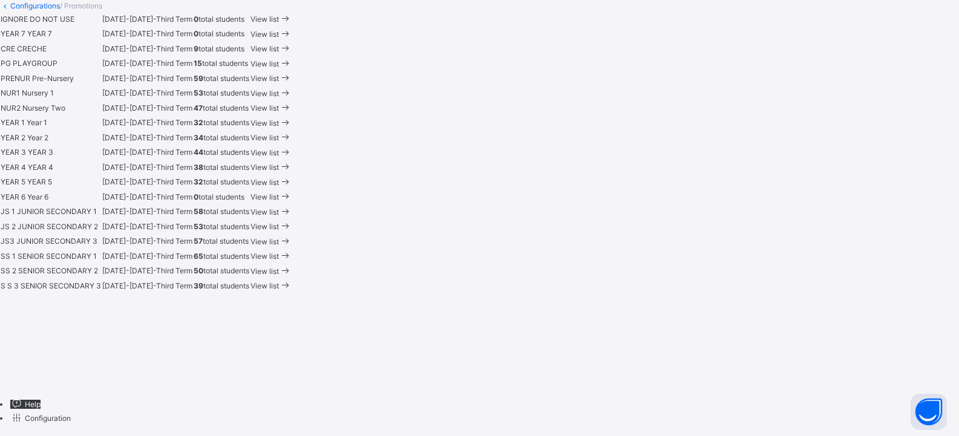
scroll to position [605, 0]
click at [279, 186] on span "View list" at bounding box center [264, 181] width 28 height 9
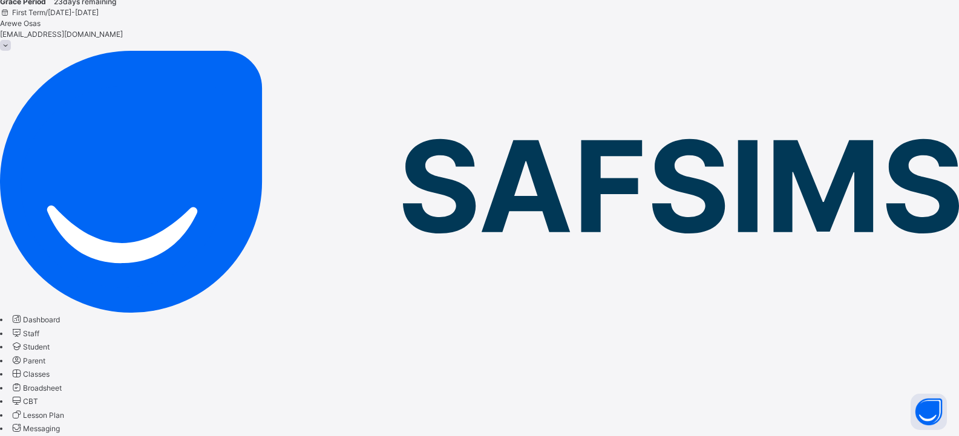
scroll to position [79, 0]
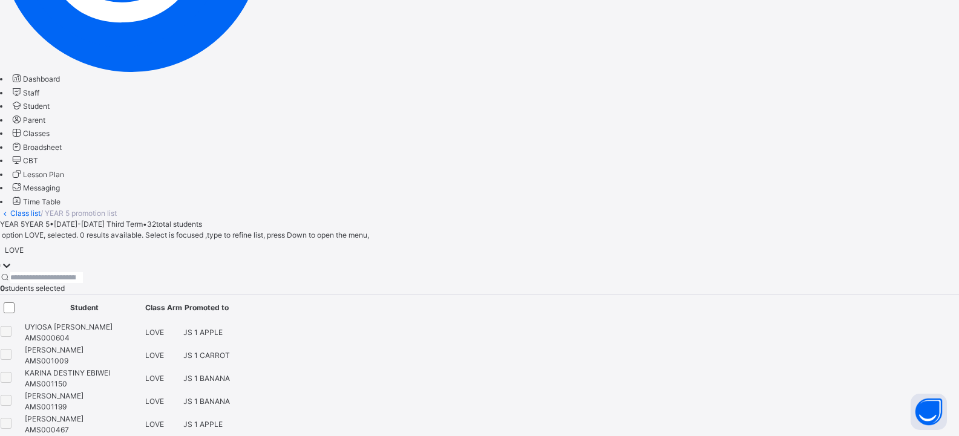
scroll to position [310, 0]
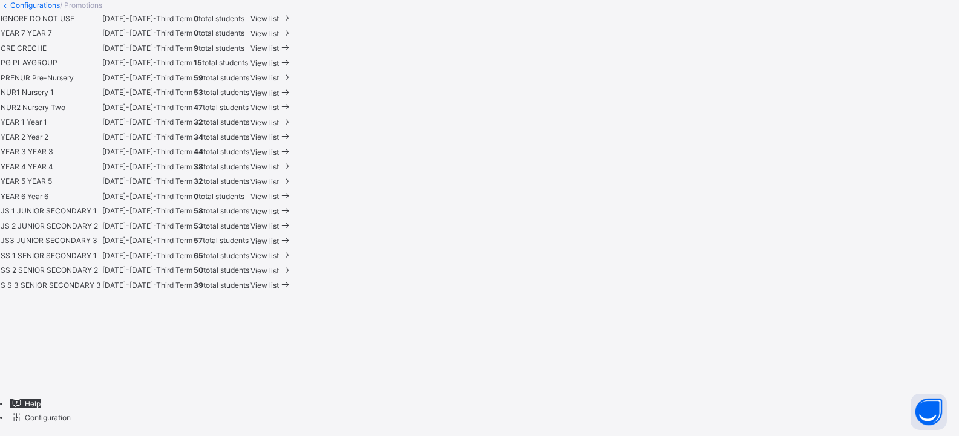
scroll to position [813, 0]
click at [279, 259] on span "View list" at bounding box center [264, 255] width 28 height 9
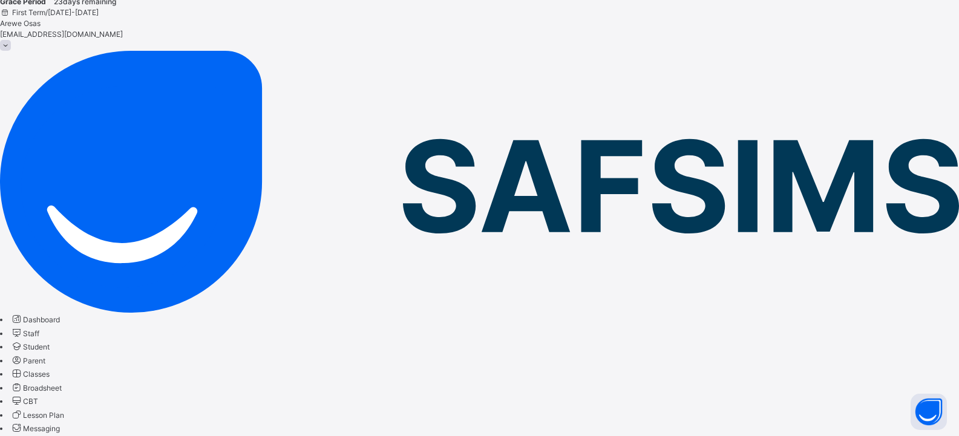
scroll to position [79, 0]
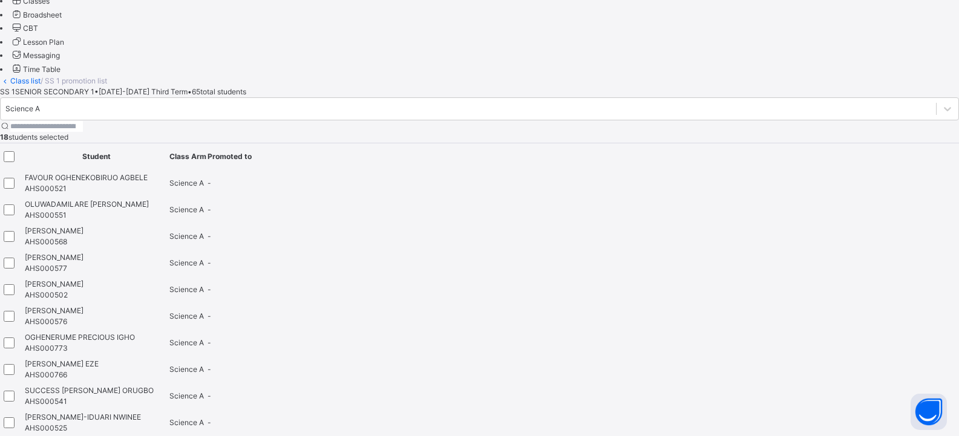
scroll to position [416, 0]
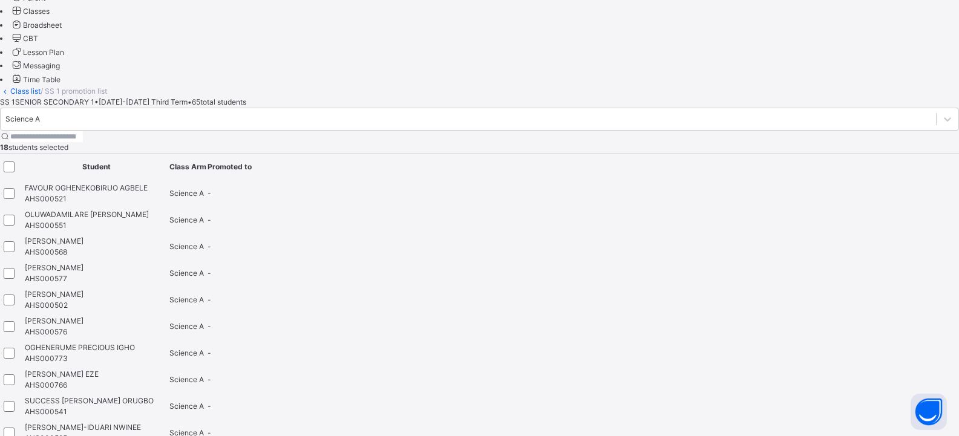
drag, startPoint x: 183, startPoint y: 376, endPoint x: 195, endPoint y: 172, distance: 203.6
click at [21, 374] on div at bounding box center [12, 379] width 17 height 11
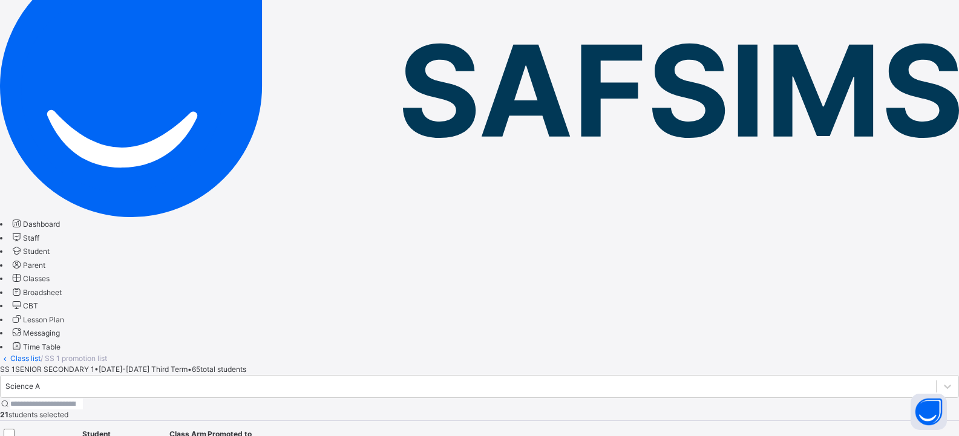
scroll to position [114, 0]
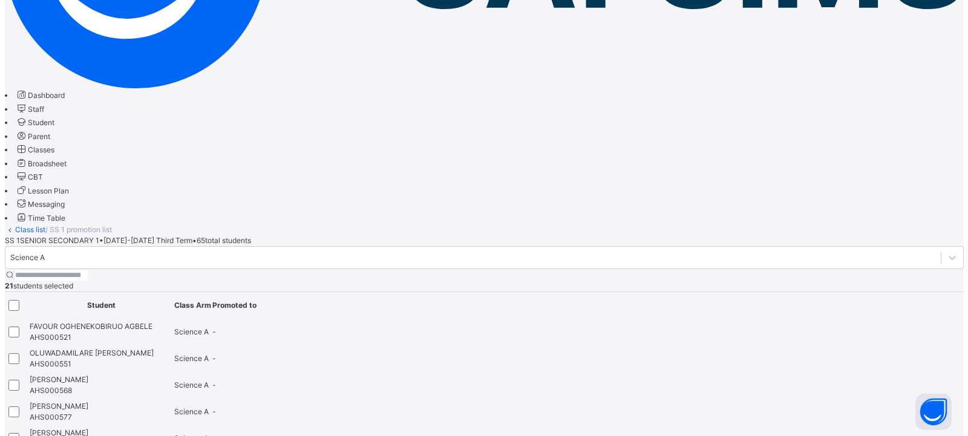
scroll to position [295, 0]
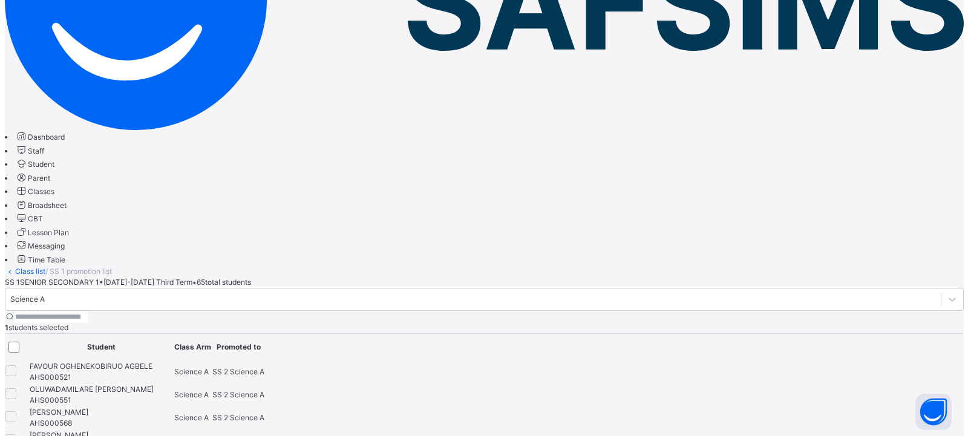
scroll to position [235, 0]
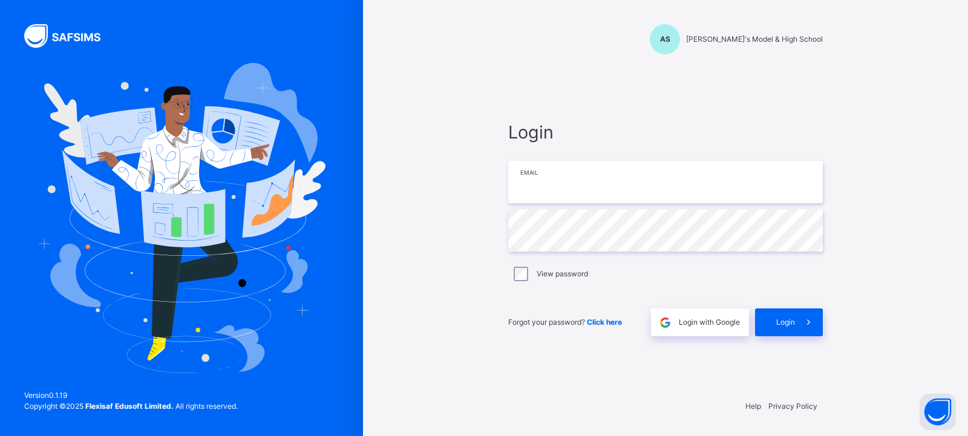
click at [709, 175] on input "email" at bounding box center [665, 182] width 314 height 42
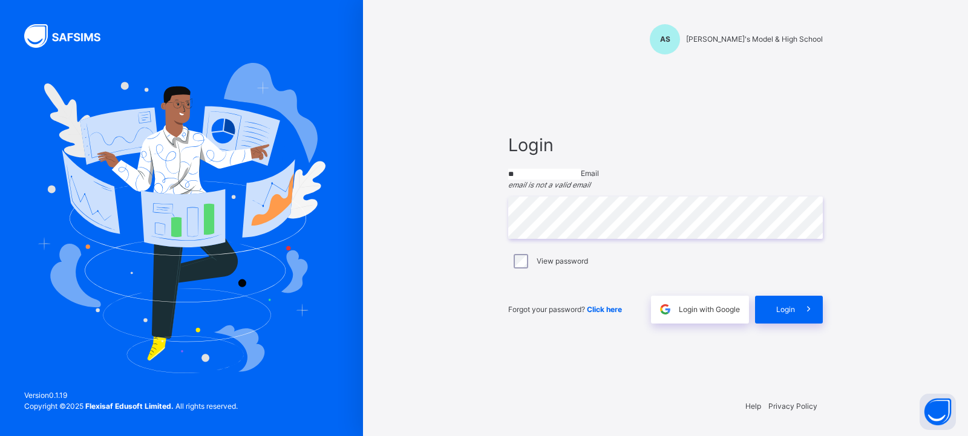
type input "**********"
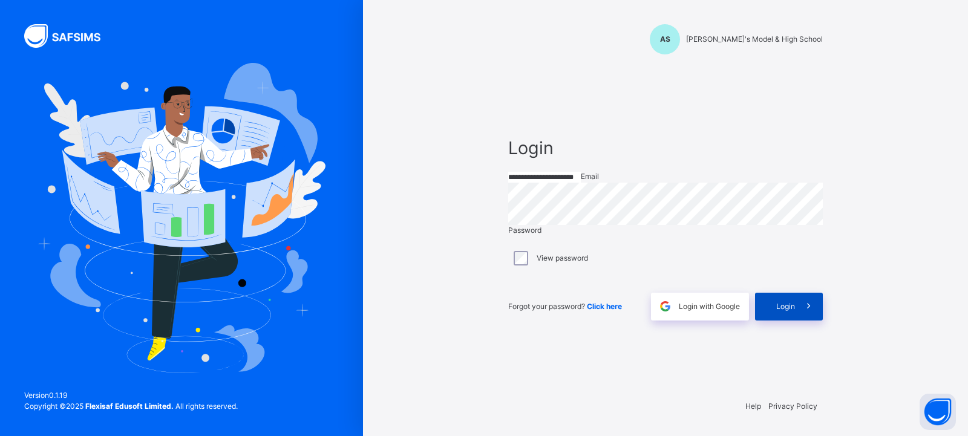
click at [784, 312] on span "Login" at bounding box center [785, 306] width 19 height 11
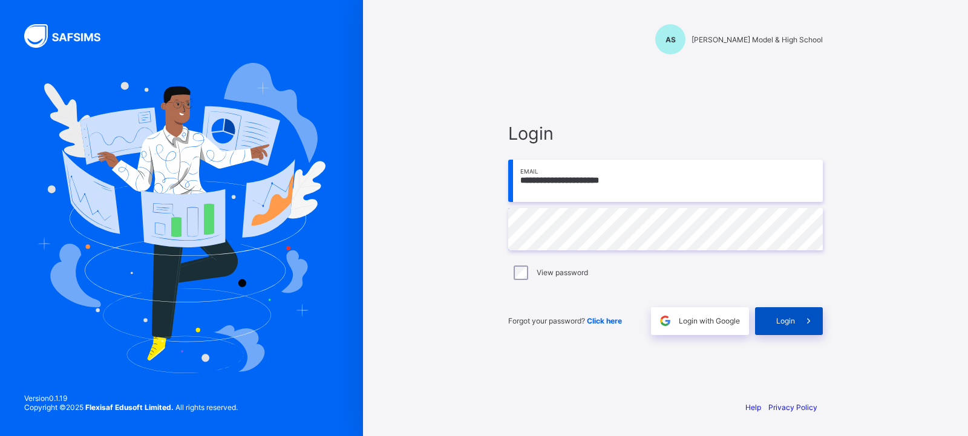
click at [772, 321] on div "Login" at bounding box center [789, 321] width 68 height 28
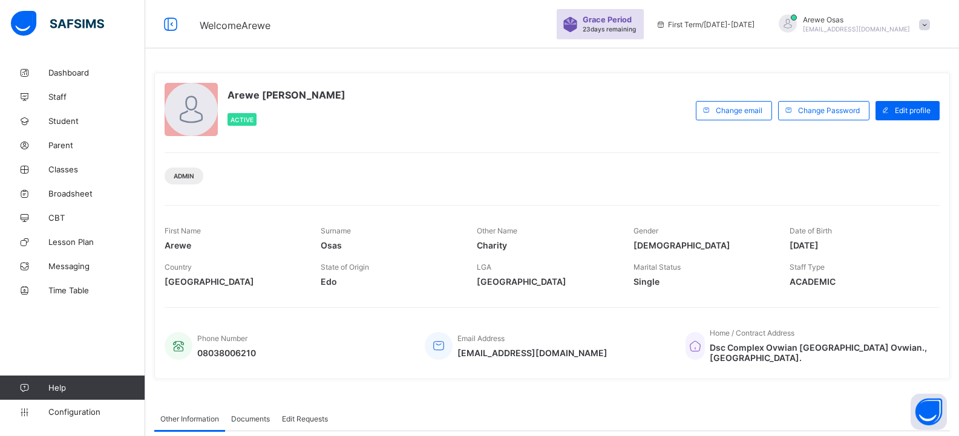
drag, startPoint x: 57, startPoint y: 411, endPoint x: 114, endPoint y: 376, distance: 66.8
click at [63, 410] on span "Configuration" at bounding box center [96, 412] width 96 height 10
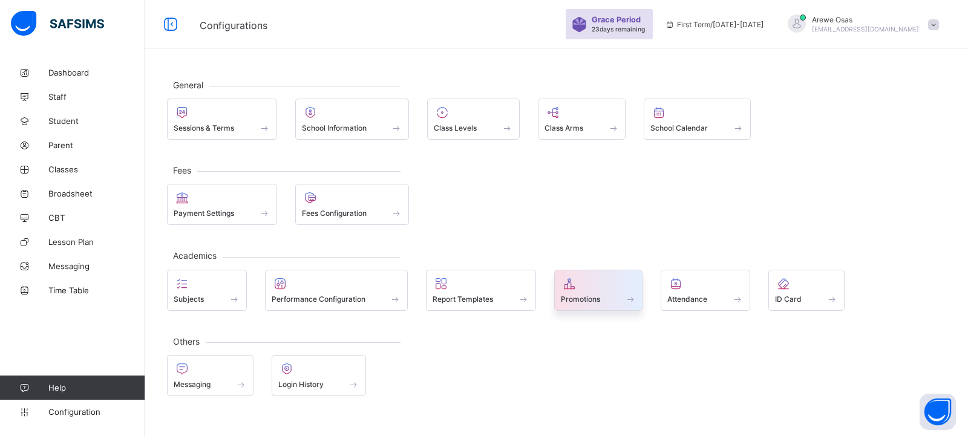
click at [599, 302] on span "Promotions" at bounding box center [580, 299] width 39 height 9
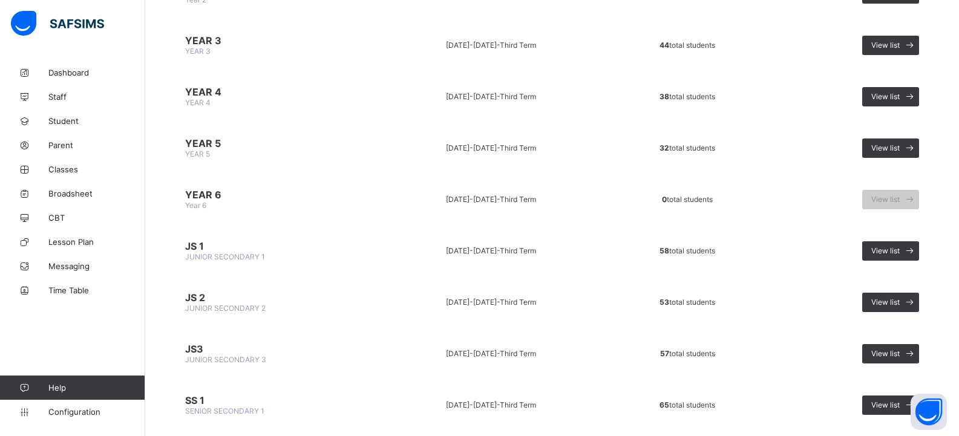
scroll to position [605, 0]
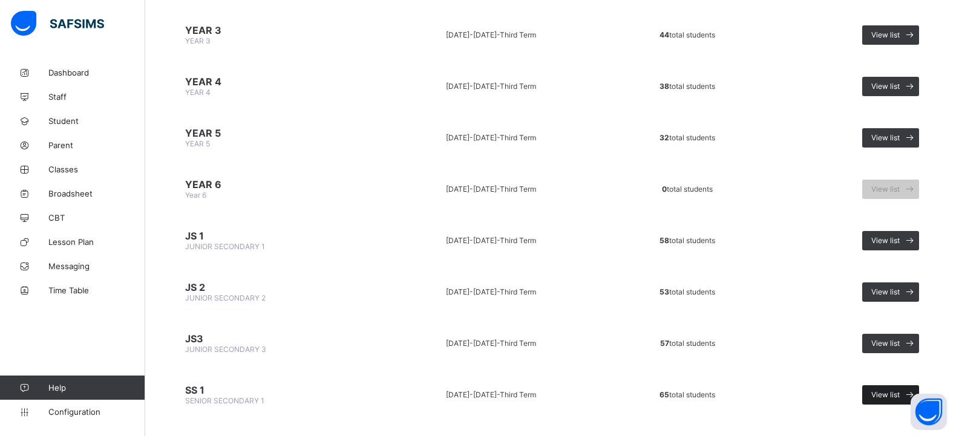
click at [884, 388] on div "View list" at bounding box center [890, 394] width 57 height 19
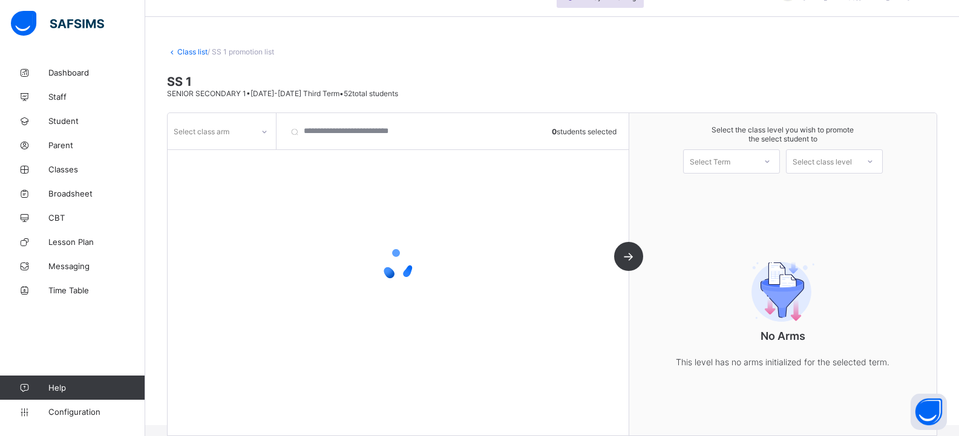
scroll to position [46, 0]
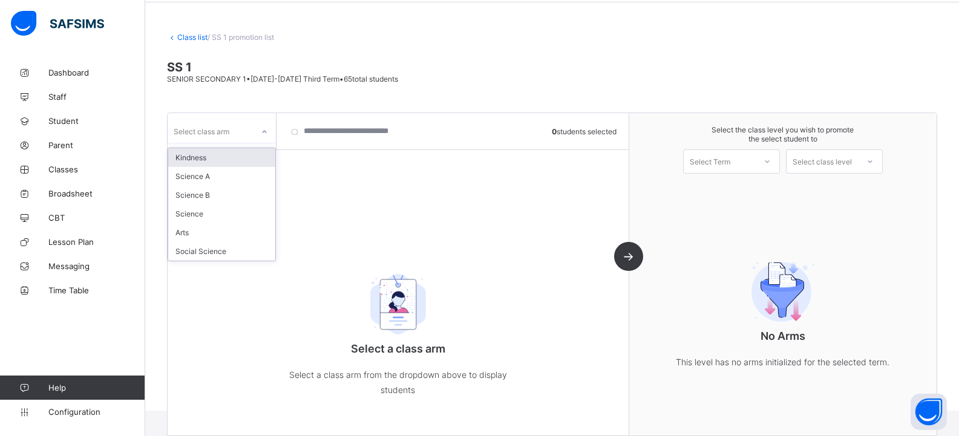
click at [227, 137] on div "Select class arm" at bounding box center [202, 131] width 56 height 23
click at [215, 194] on div "Science B" at bounding box center [221, 195] width 107 height 19
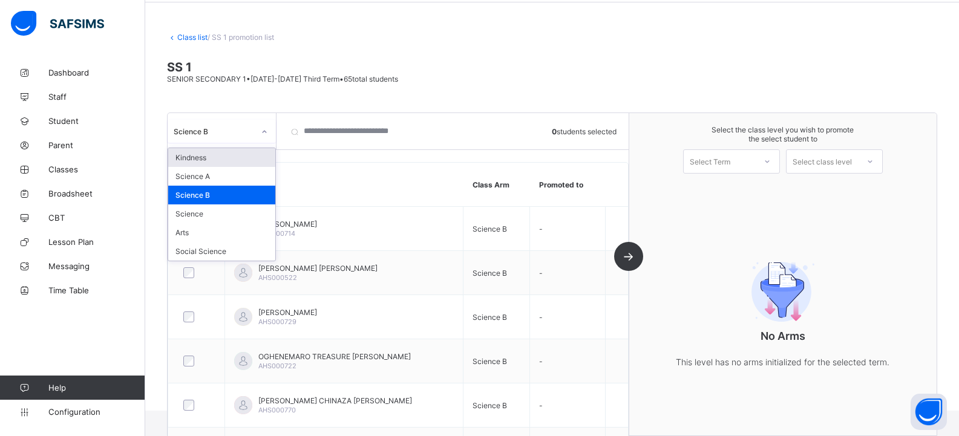
click at [238, 136] on div "Science B" at bounding box center [210, 131] width 85 height 17
click at [226, 177] on div "Science A" at bounding box center [221, 176] width 107 height 19
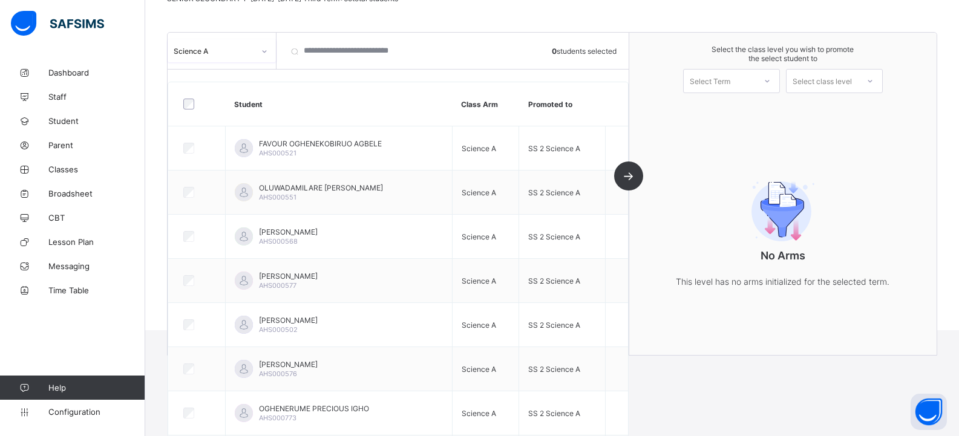
scroll to position [0, 0]
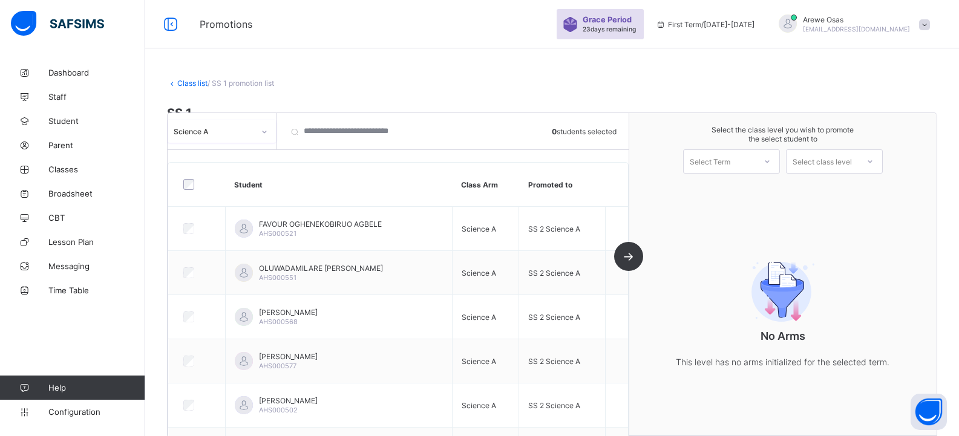
click at [204, 128] on div "Science A" at bounding box center [214, 130] width 80 height 9
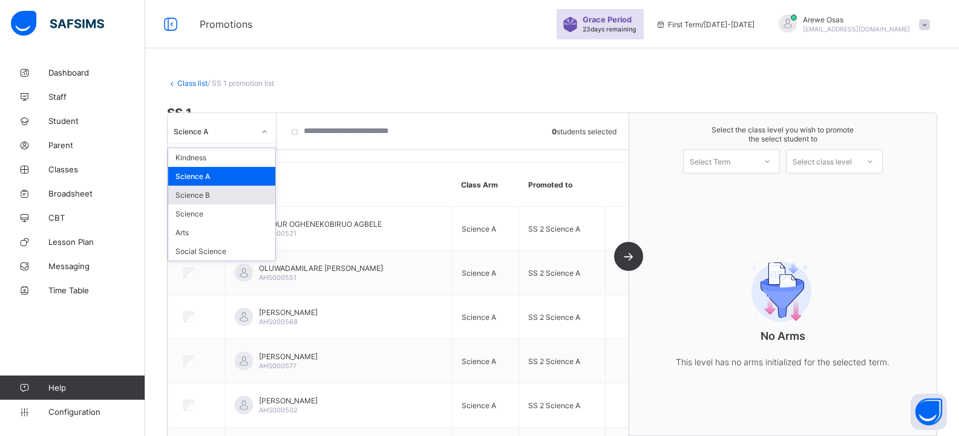
click at [206, 198] on div "Science B" at bounding box center [221, 195] width 107 height 19
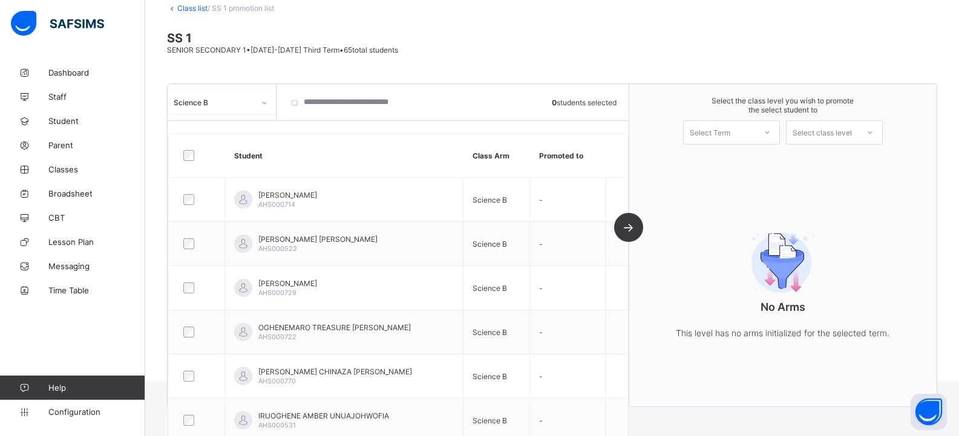
scroll to position [60, 0]
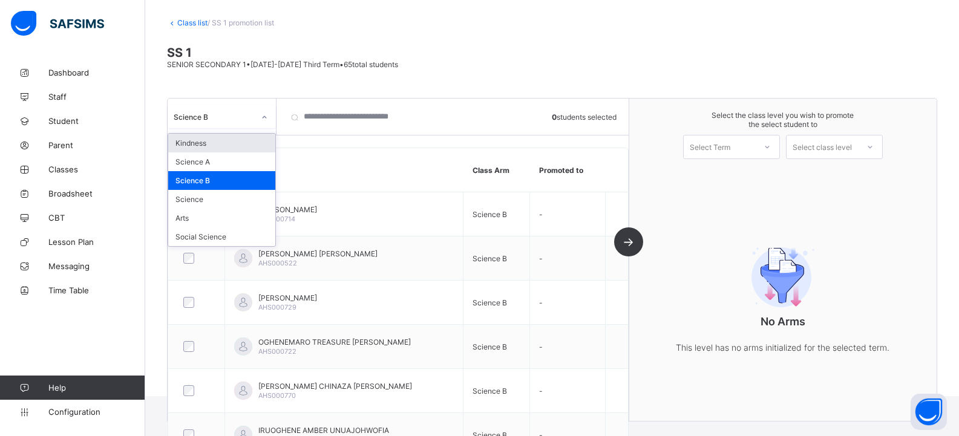
click at [220, 119] on div "Science B" at bounding box center [214, 116] width 80 height 9
click at [204, 165] on div "Science A" at bounding box center [221, 161] width 107 height 19
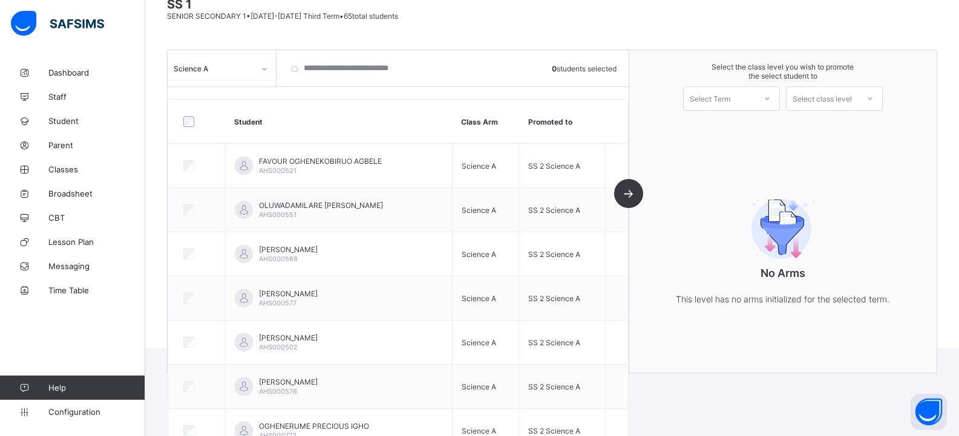
scroll to position [106, 0]
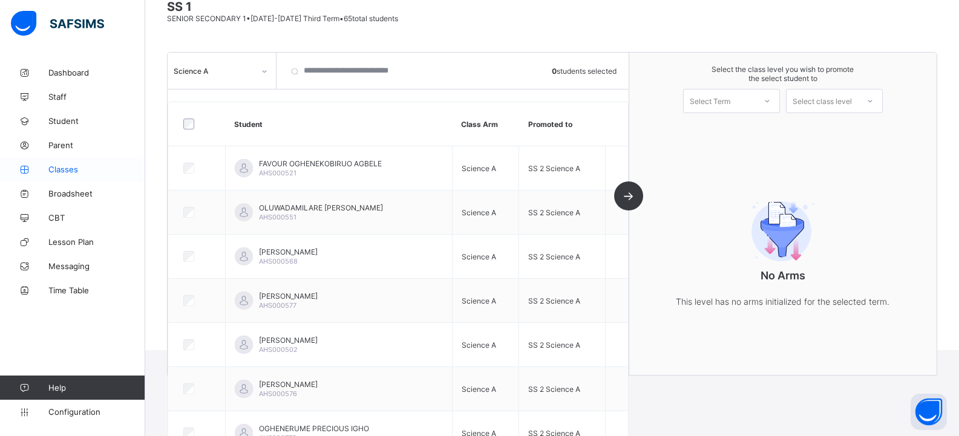
click at [73, 171] on span "Classes" at bounding box center [96, 169] width 97 height 10
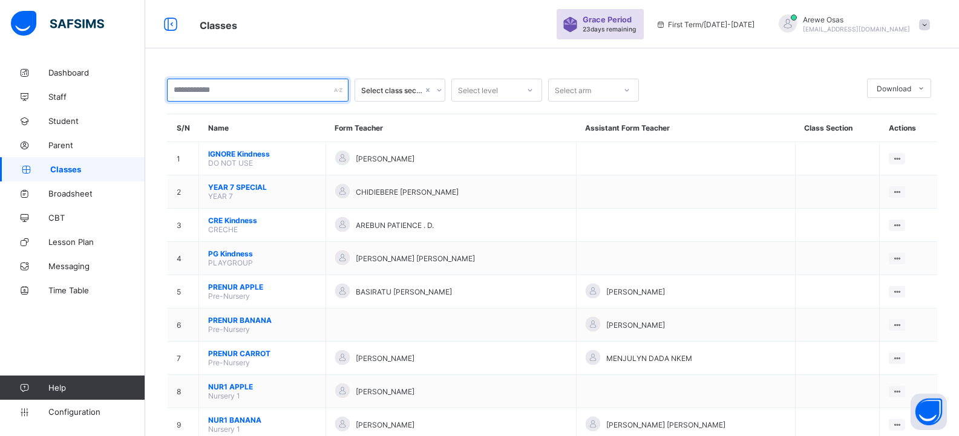
click at [250, 90] on input "text" at bounding box center [257, 90] width 181 height 23
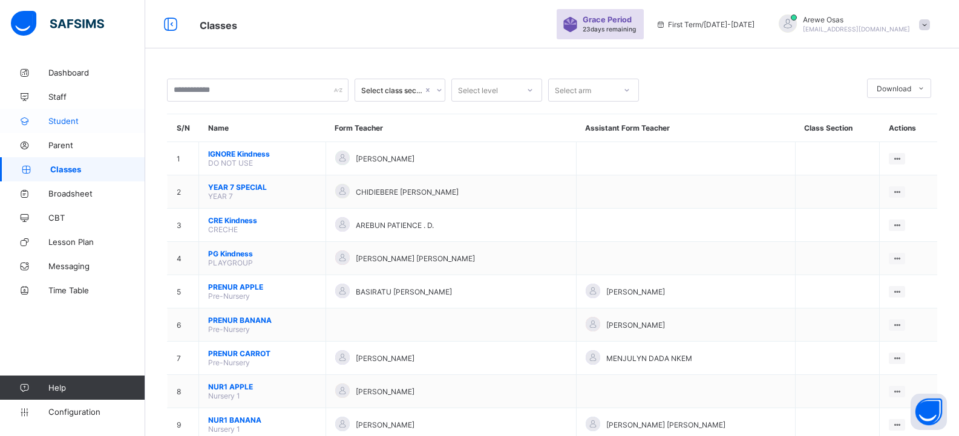
click at [90, 120] on span "Student" at bounding box center [96, 121] width 97 height 10
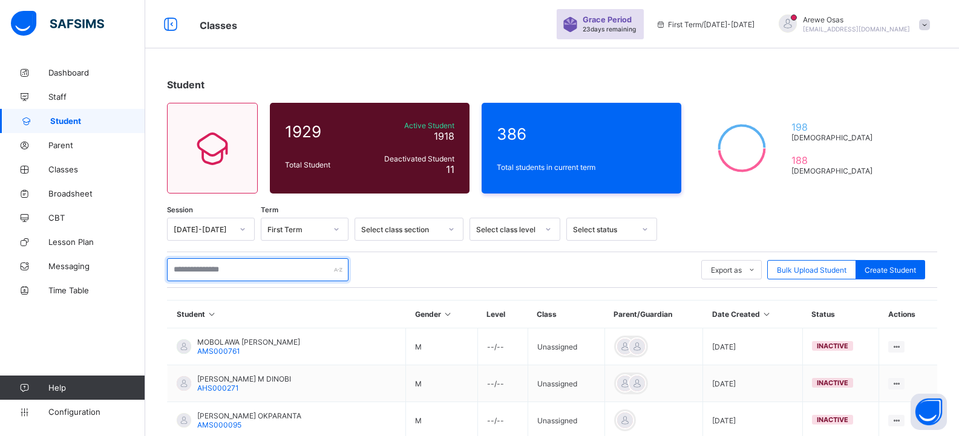
click at [258, 265] on input "text" at bounding box center [257, 269] width 181 height 23
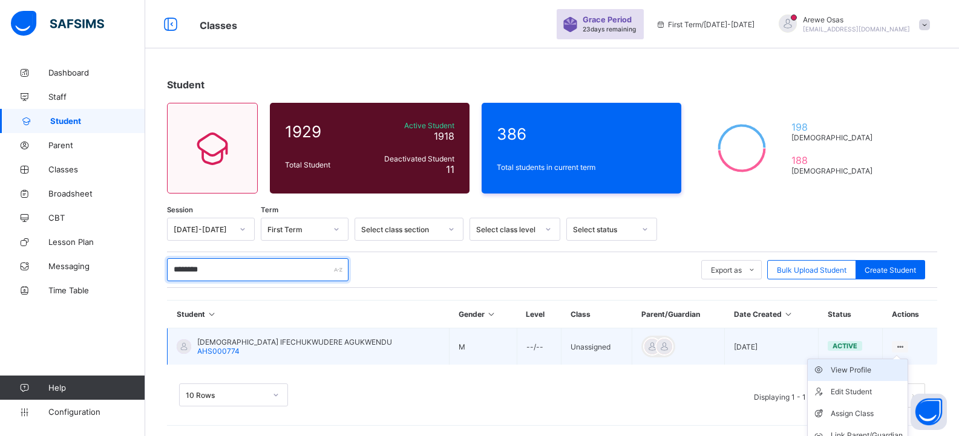
type input "********"
click at [858, 371] on div "View Profile" at bounding box center [866, 370] width 72 height 12
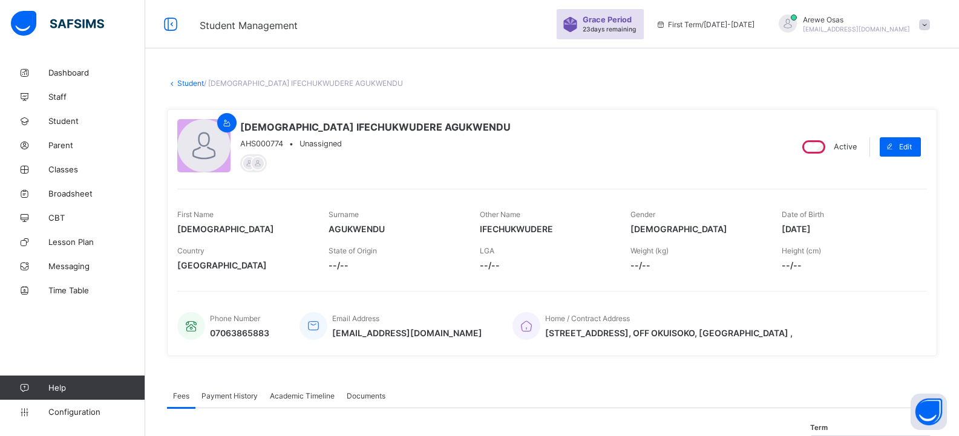
click at [611, 129] on div "GOSPEL IFECHUKWUDERE AGUKWENDU AHS000774 • Unassigned" at bounding box center [479, 146] width 604 height 55
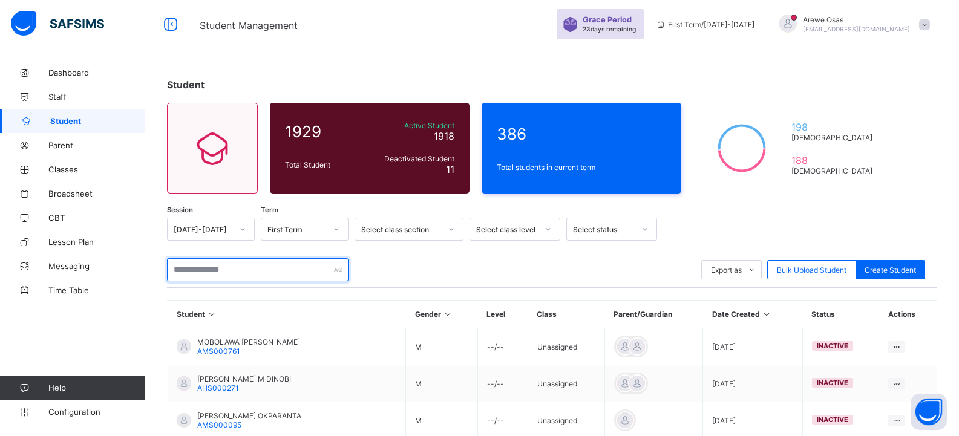
click at [252, 269] on input "text" at bounding box center [257, 269] width 181 height 23
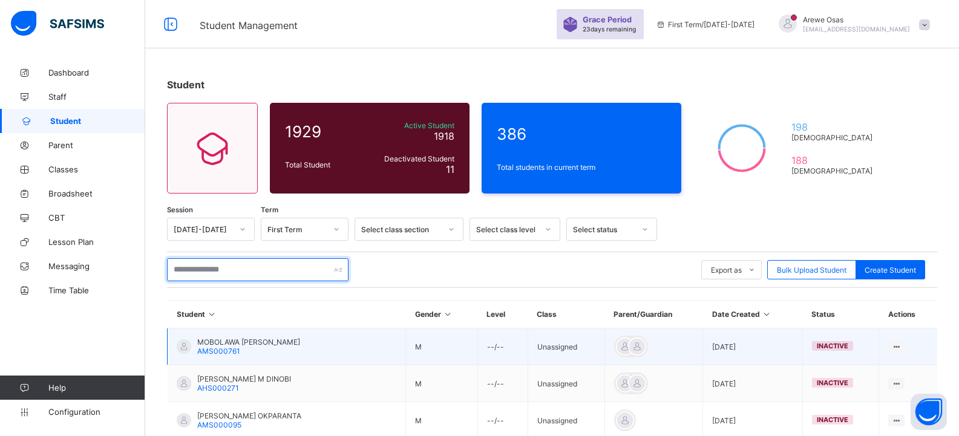
type input "********"
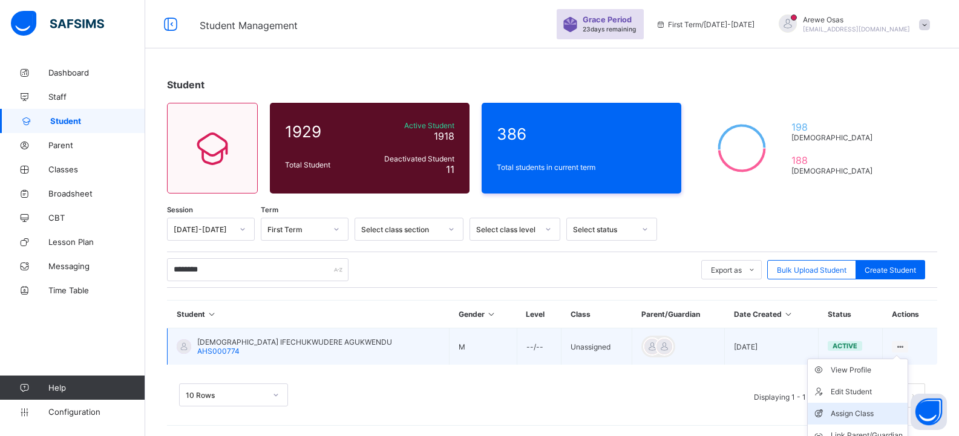
click at [868, 415] on div "Assign Class" at bounding box center [866, 414] width 72 height 12
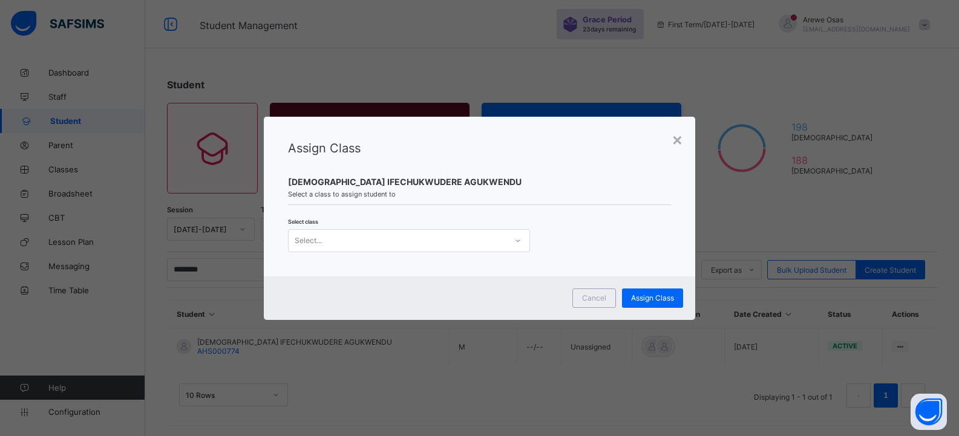
click at [328, 241] on div "Select..." at bounding box center [397, 240] width 218 height 17
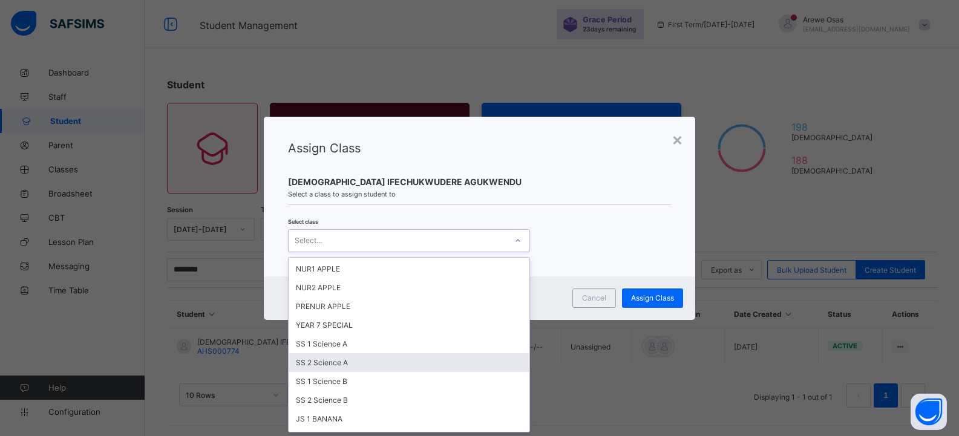
scroll to position [60, 0]
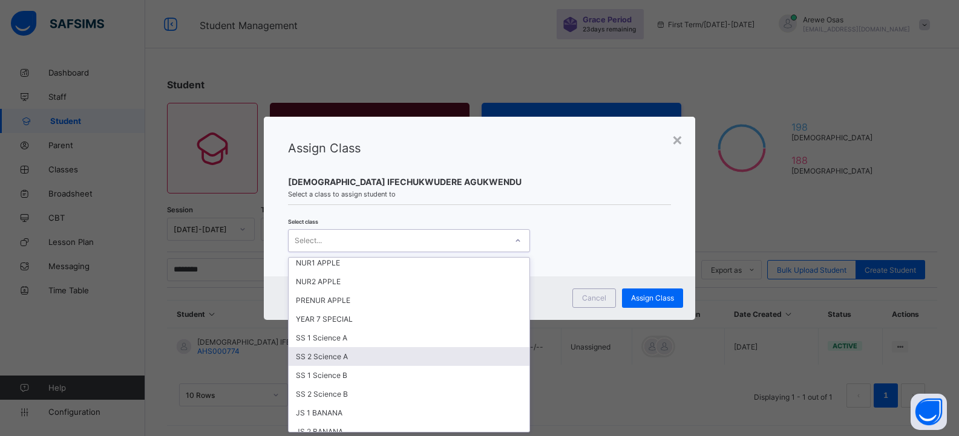
click at [315, 357] on div "SS 2 Science A" at bounding box center [408, 356] width 241 height 19
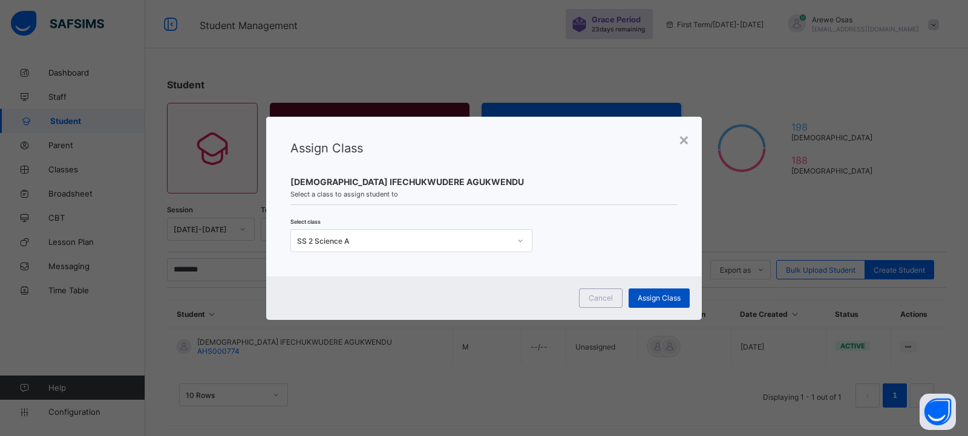
click at [643, 298] on span "Assign Class" at bounding box center [658, 297] width 43 height 9
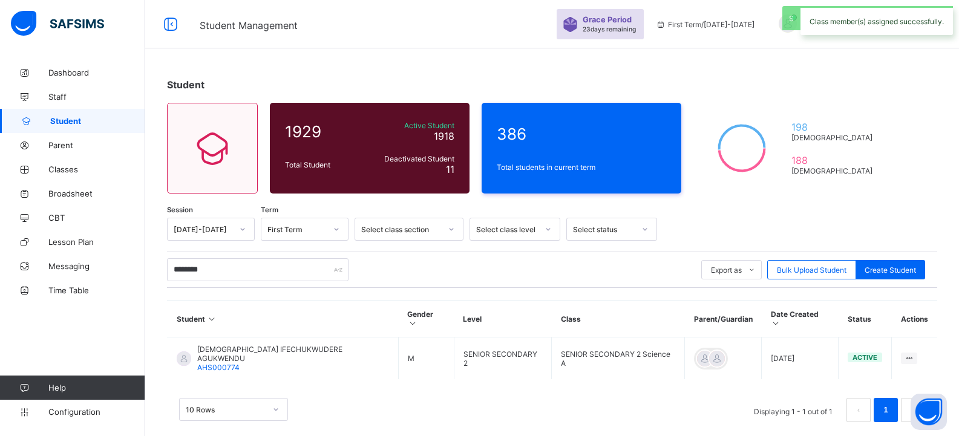
drag, startPoint x: 91, startPoint y: 409, endPoint x: 132, endPoint y: 371, distance: 56.9
click at [91, 409] on span "Configuration" at bounding box center [96, 412] width 96 height 10
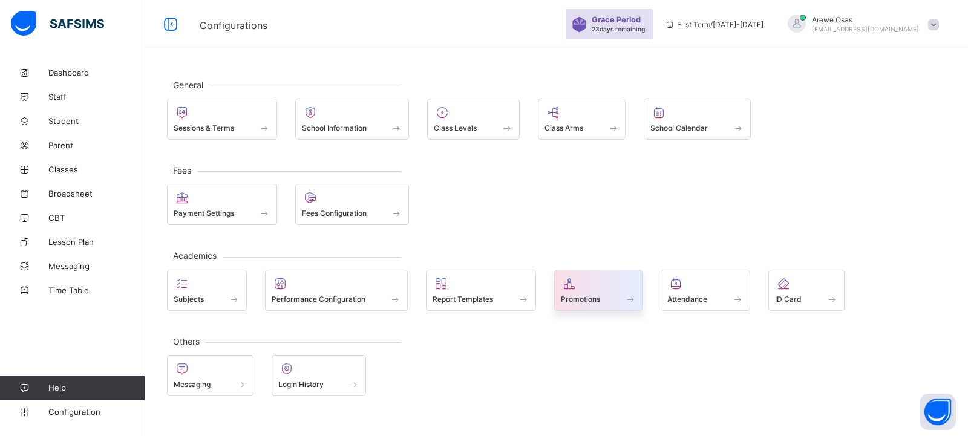
click at [588, 295] on span "Promotions" at bounding box center [580, 299] width 39 height 9
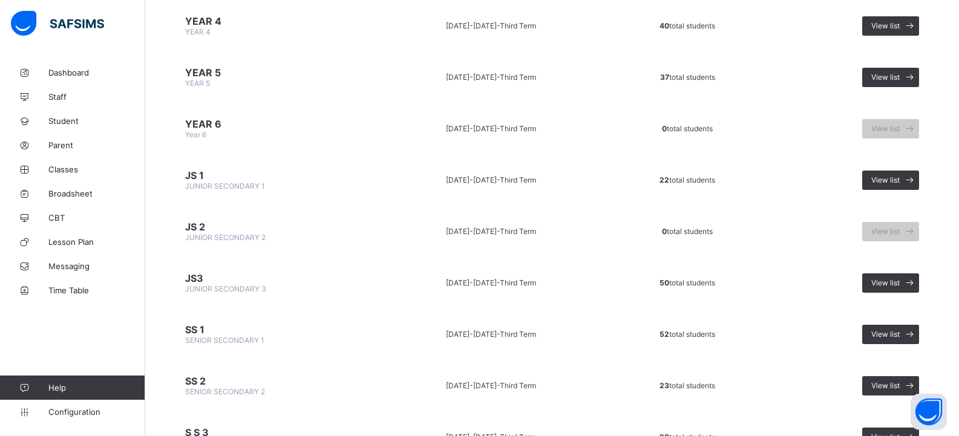
scroll to position [731, 0]
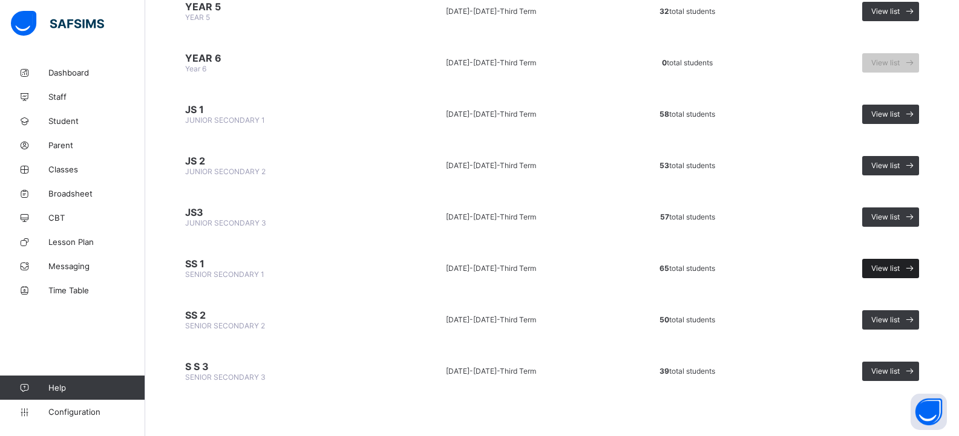
click at [894, 268] on span "View list" at bounding box center [885, 268] width 28 height 9
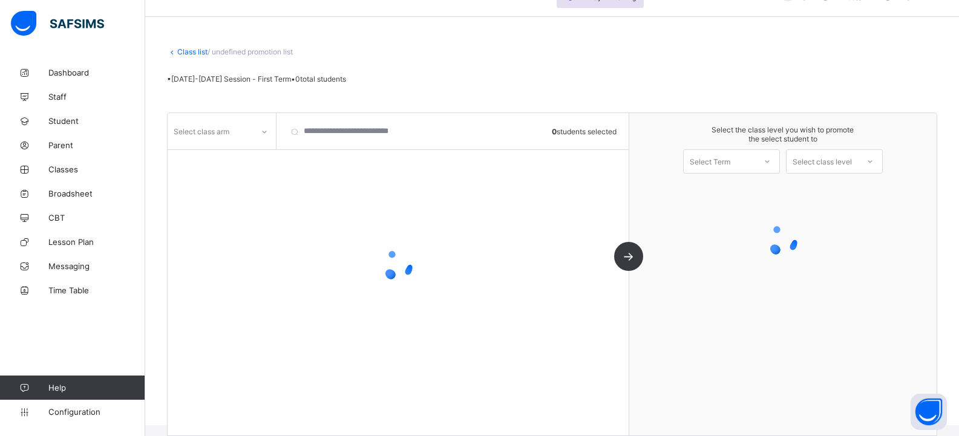
scroll to position [46, 0]
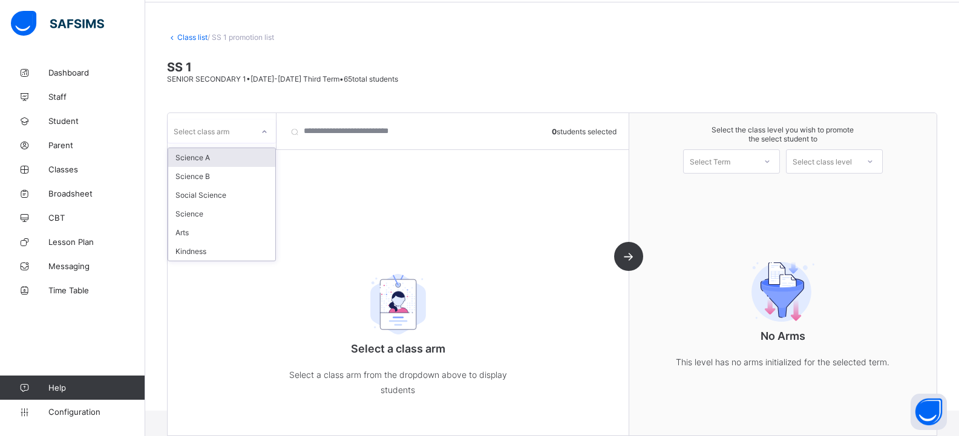
click at [195, 136] on div "Select class arm" at bounding box center [202, 131] width 56 height 23
click at [203, 160] on div "Science A" at bounding box center [221, 157] width 107 height 19
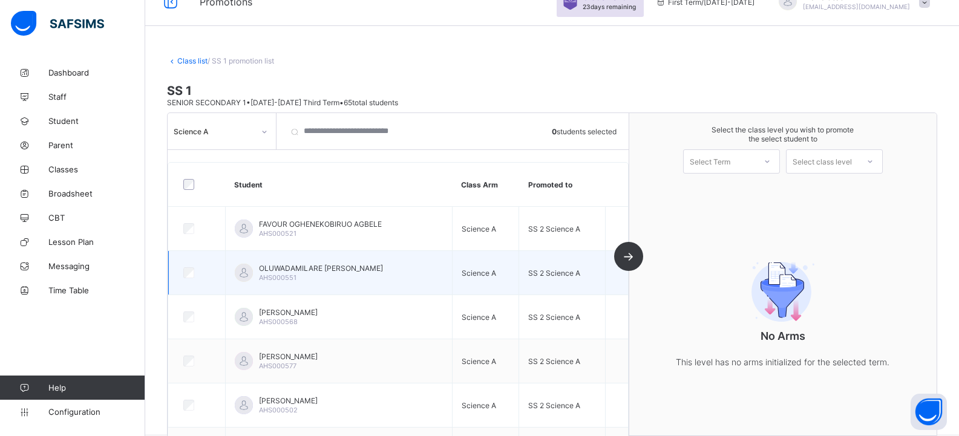
scroll to position [0, 0]
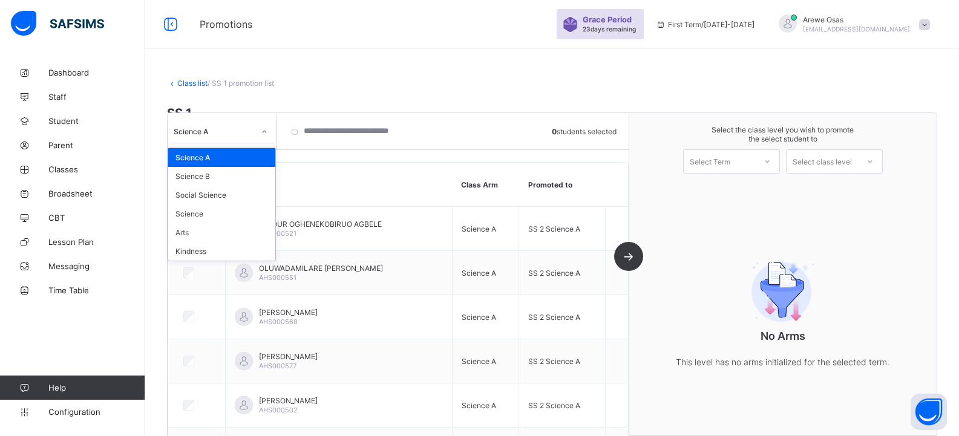
click at [200, 127] on div "Science A" at bounding box center [214, 130] width 80 height 9
click at [213, 175] on div "Science B" at bounding box center [221, 176] width 107 height 19
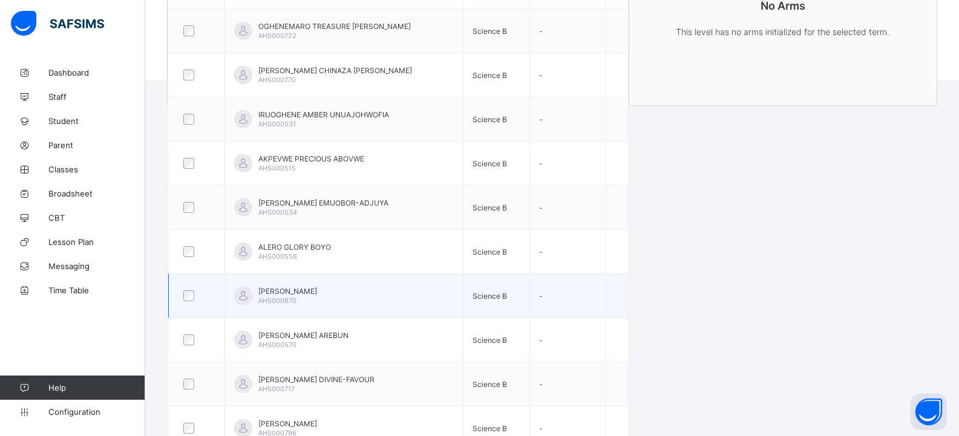
scroll to position [397, 0]
